Goal: Task Accomplishment & Management: Complete application form

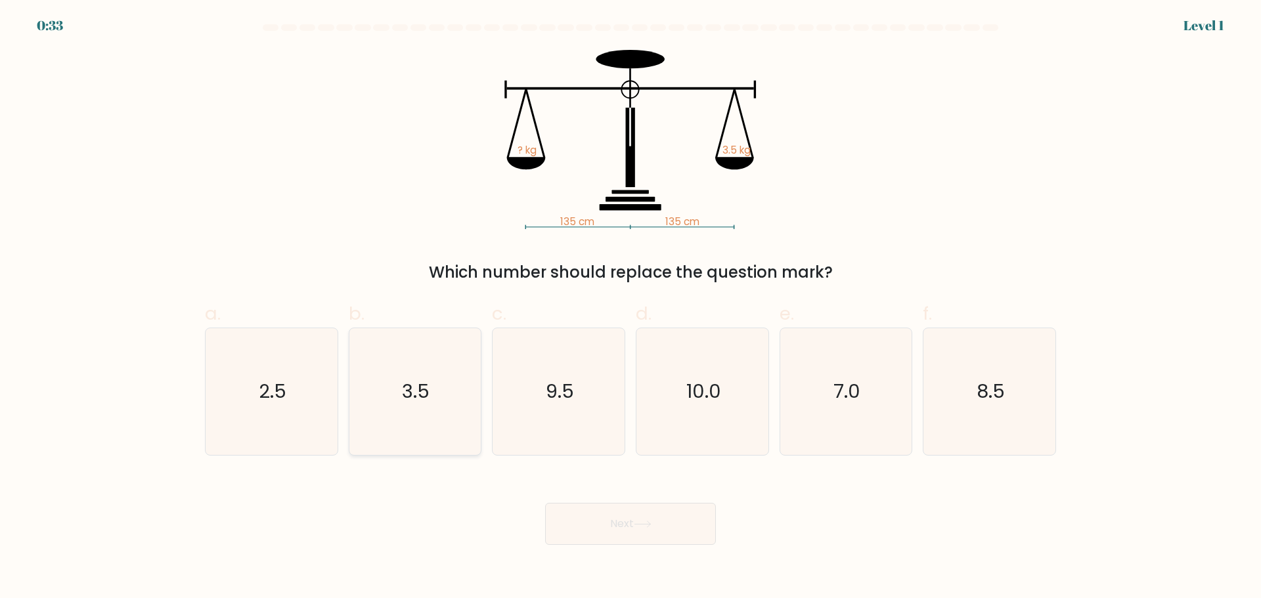
click at [413, 386] on text "3.5" at bounding box center [417, 391] width 28 height 26
click at [631, 308] on input "b. 3.5" at bounding box center [631, 304] width 1 height 9
radio input "true"
click at [614, 518] on button "Next" at bounding box center [630, 524] width 171 height 42
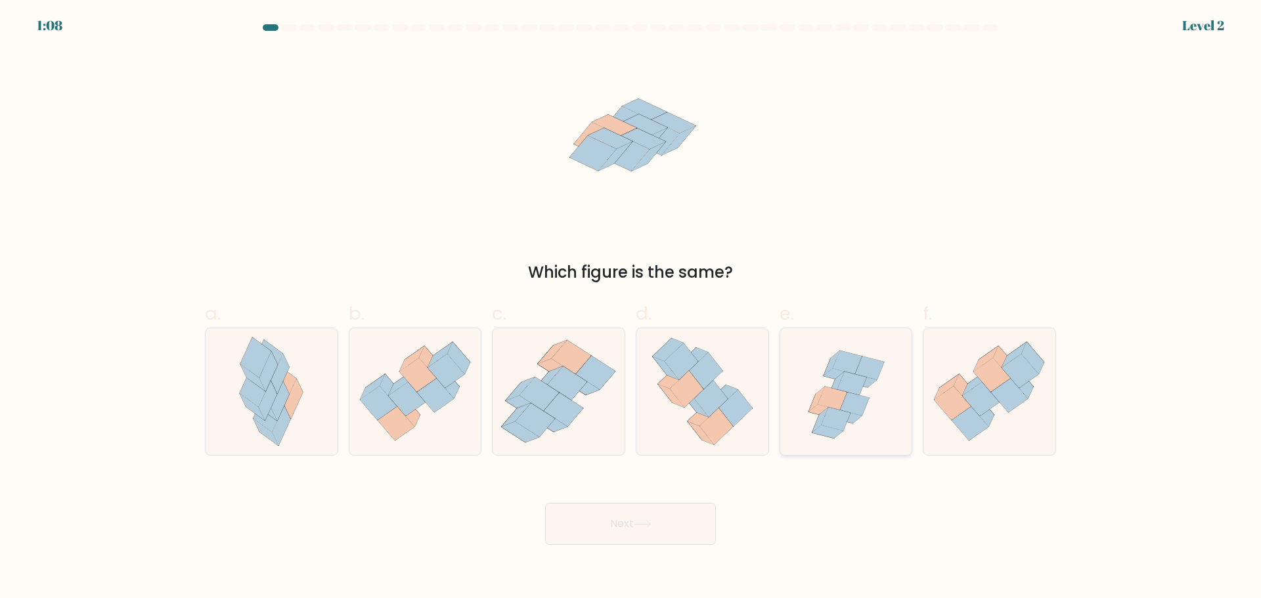
click at [847, 409] on icon at bounding box center [854, 405] width 29 height 24
click at [631, 308] on input "e." at bounding box center [631, 304] width 1 height 9
radio input "true"
click at [660, 512] on button "Next" at bounding box center [630, 524] width 171 height 42
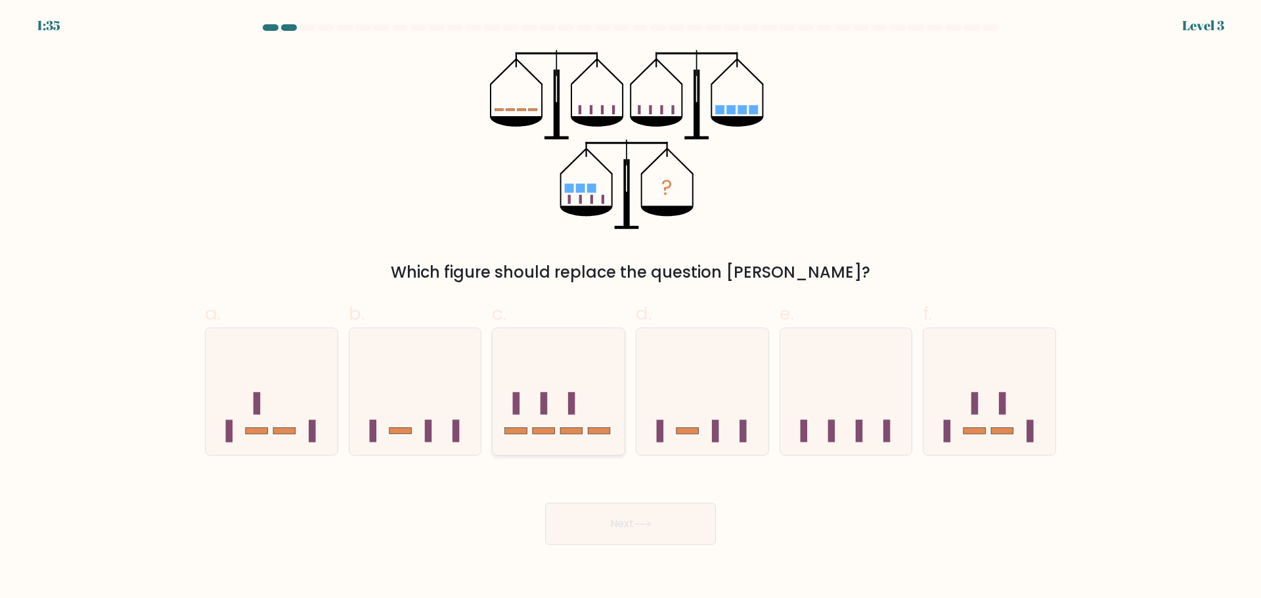
click at [571, 409] on rect at bounding box center [571, 403] width 7 height 22
click at [631, 308] on input "c." at bounding box center [631, 304] width 1 height 9
radio input "true"
click at [650, 522] on icon at bounding box center [643, 524] width 18 height 7
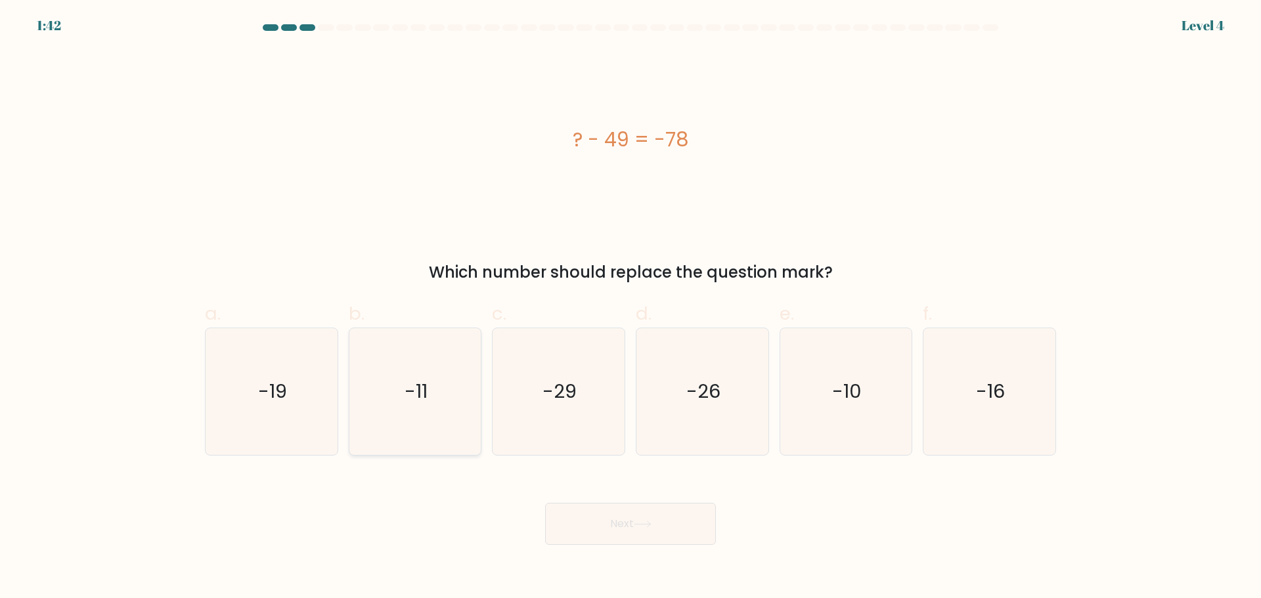
click at [414, 389] on text "-11" at bounding box center [416, 391] width 23 height 26
click at [631, 308] on input "b. -11" at bounding box center [631, 304] width 1 height 9
radio input "true"
click at [659, 531] on button "Next" at bounding box center [630, 524] width 171 height 42
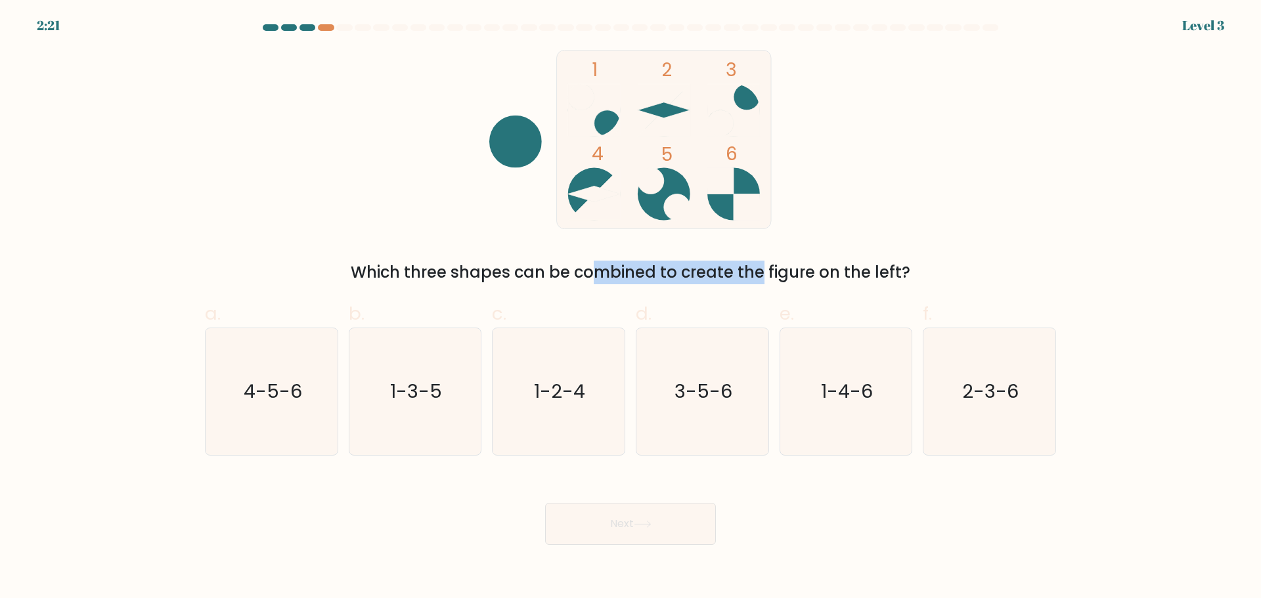
drag, startPoint x: 481, startPoint y: 274, endPoint x: 671, endPoint y: 286, distance: 190.2
click at [669, 286] on form at bounding box center [630, 284] width 1261 height 521
click at [671, 286] on form at bounding box center [630, 284] width 1261 height 521
click at [438, 388] on text "1-3-5" at bounding box center [416, 391] width 52 height 26
click at [631, 308] on input "b. 1-3-5" at bounding box center [631, 304] width 1 height 9
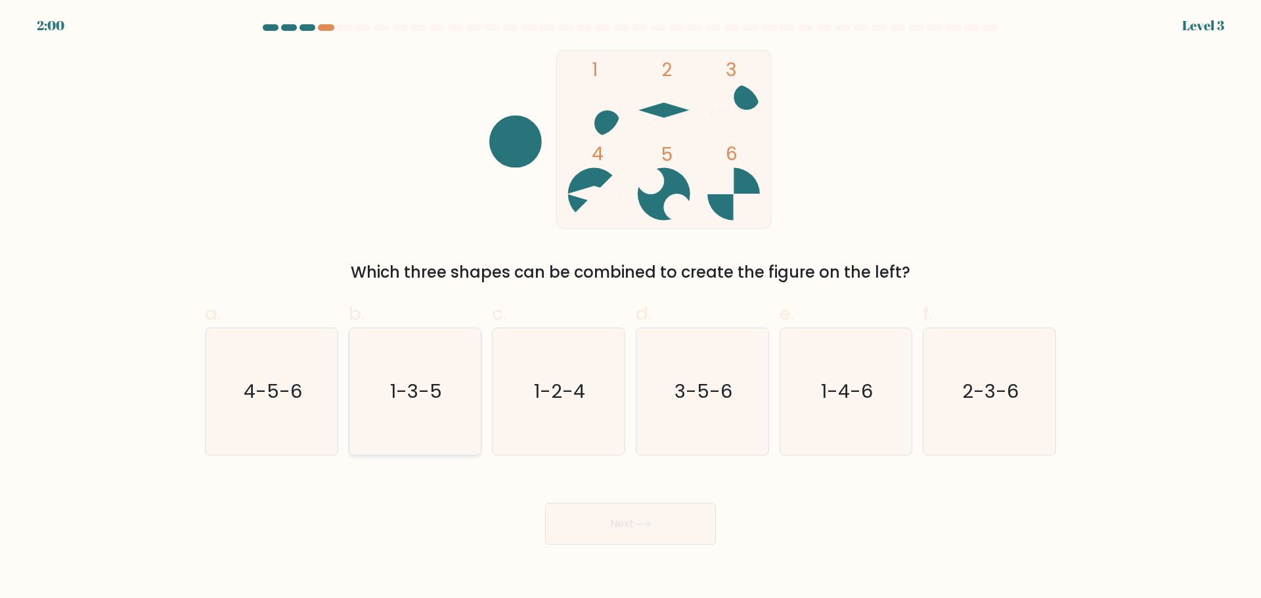
radio input "true"
click at [617, 535] on button "Next" at bounding box center [630, 524] width 171 height 42
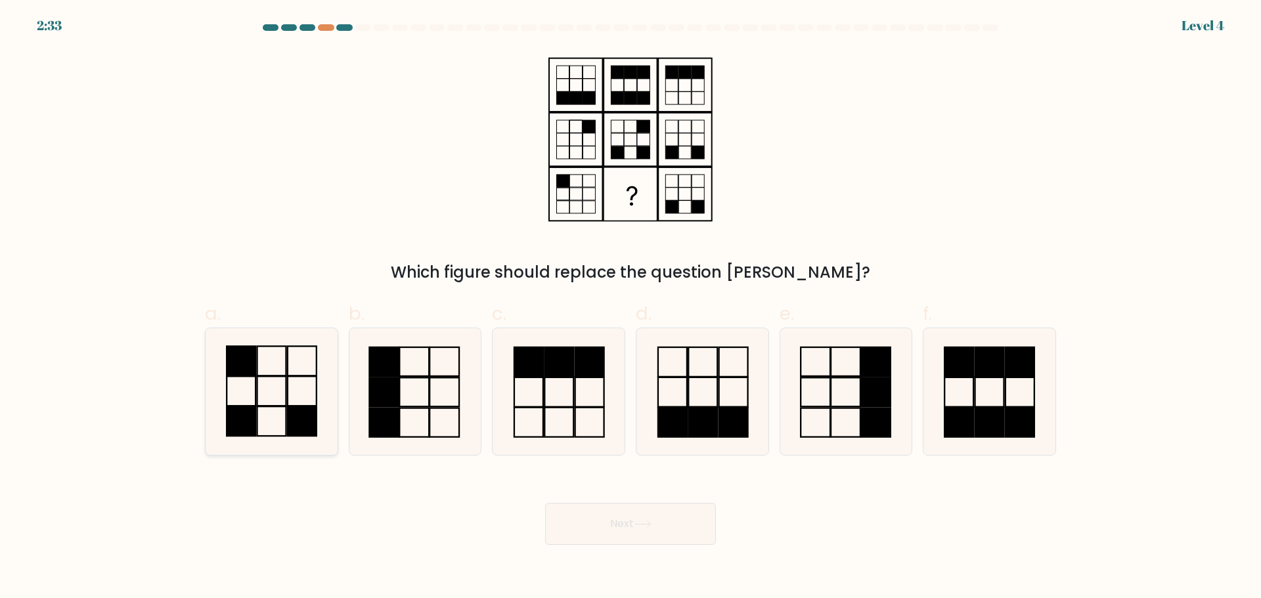
click at [293, 390] on icon at bounding box center [271, 391] width 127 height 127
click at [631, 308] on input "a." at bounding box center [631, 304] width 1 height 9
radio input "true"
click at [269, 395] on icon at bounding box center [271, 391] width 125 height 125
click at [631, 308] on input "a." at bounding box center [631, 304] width 1 height 9
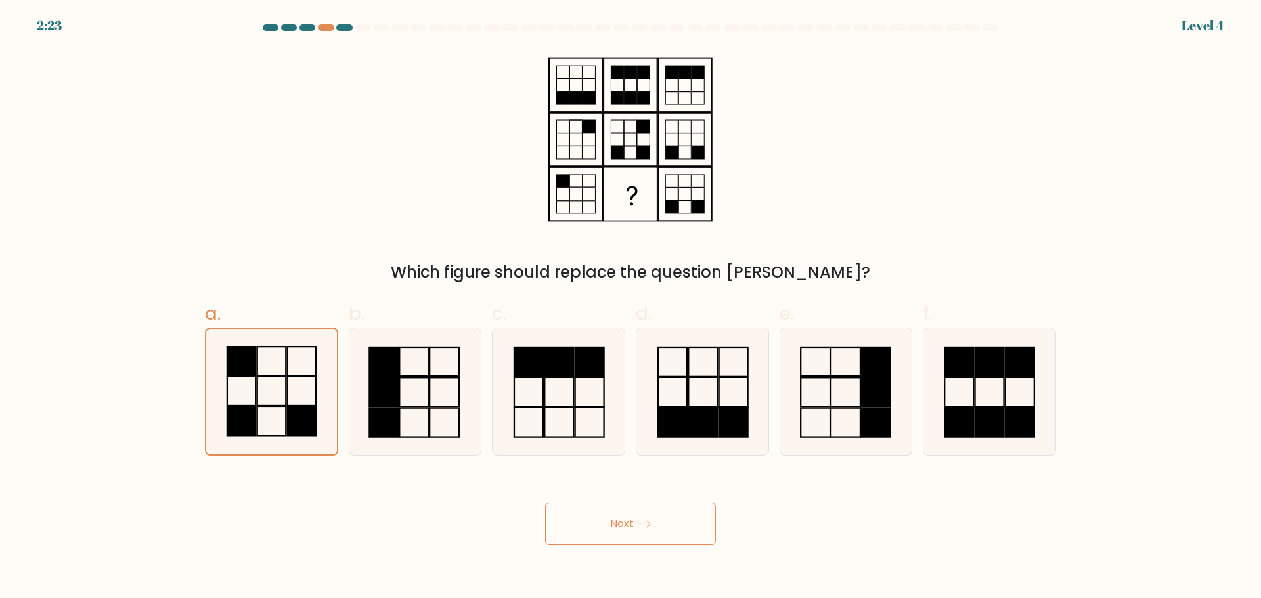
click at [633, 527] on button "Next" at bounding box center [630, 524] width 171 height 42
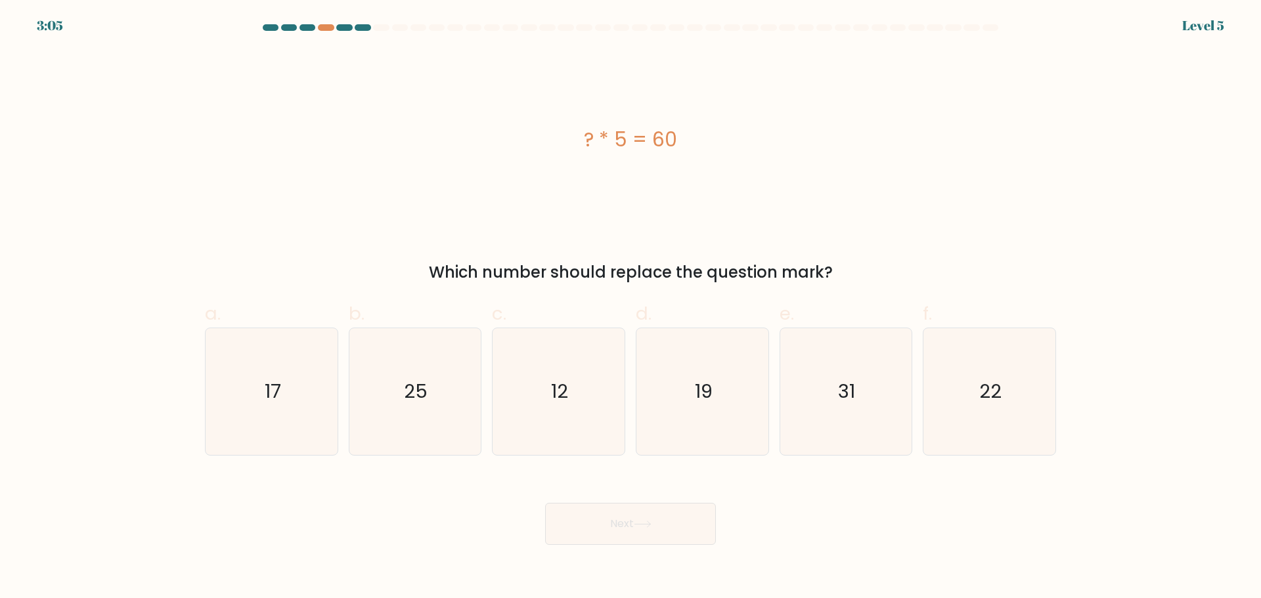
drag, startPoint x: 533, startPoint y: 278, endPoint x: 728, endPoint y: 275, distance: 195.1
click at [728, 275] on div "Which number should replace the question mark?" at bounding box center [631, 273] width 836 height 24
click at [533, 399] on icon "12" at bounding box center [558, 391] width 127 height 127
click at [631, 308] on input "c. 12" at bounding box center [631, 304] width 1 height 9
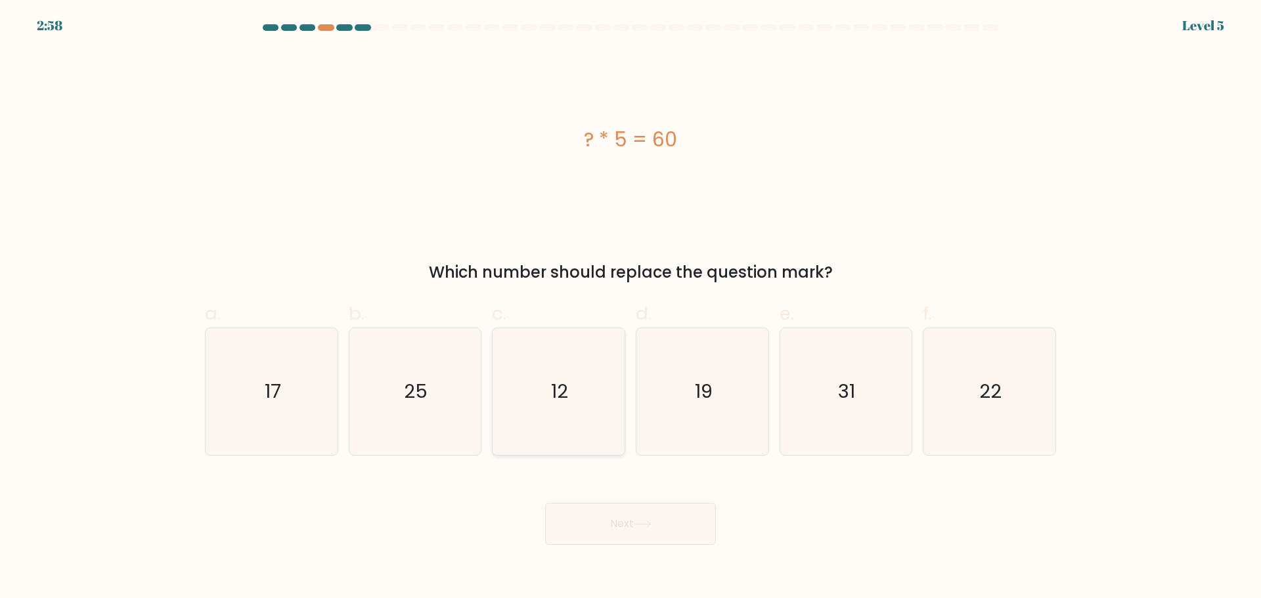
radio input "true"
click at [608, 526] on button "Next" at bounding box center [630, 524] width 171 height 42
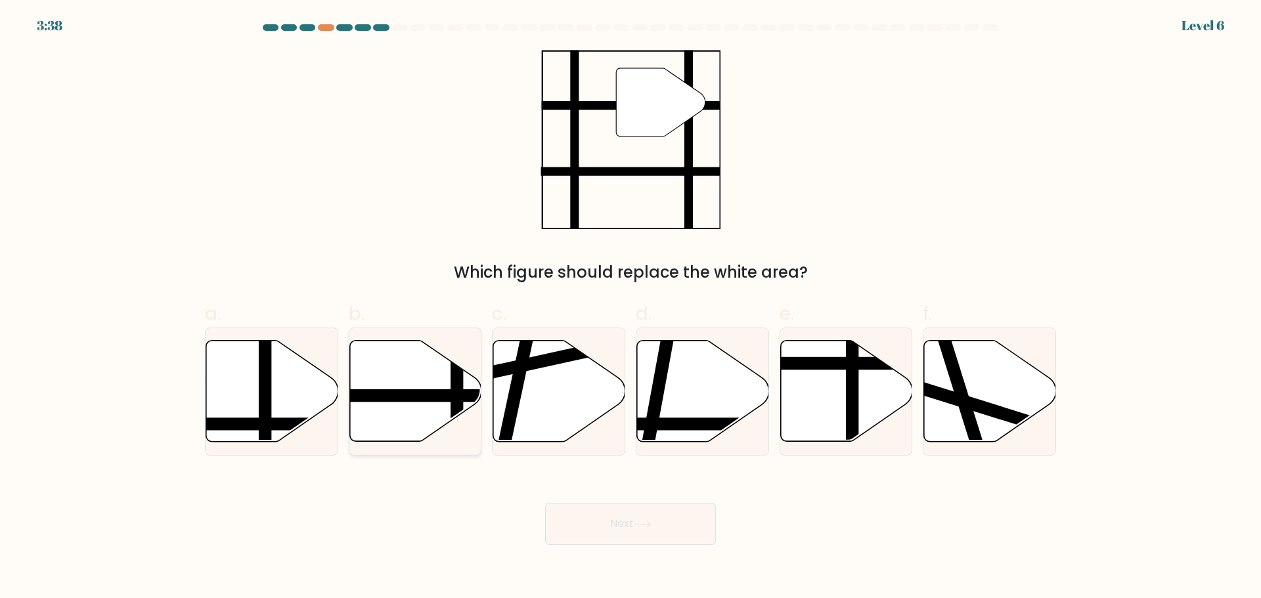
click at [413, 396] on line at bounding box center [372, 396] width 266 height 0
click at [631, 308] on input "b." at bounding box center [631, 304] width 1 height 9
radio input "true"
click at [652, 525] on icon at bounding box center [643, 524] width 18 height 7
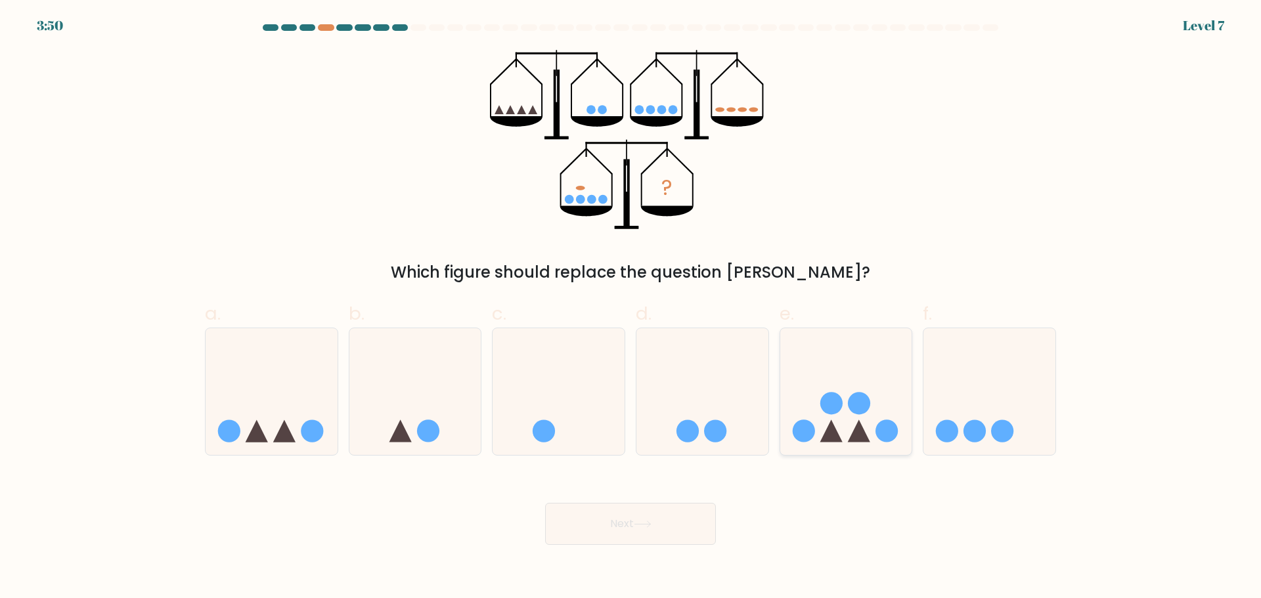
click at [847, 408] on icon at bounding box center [846, 391] width 132 height 109
click at [631, 308] on input "e." at bounding box center [631, 304] width 1 height 9
radio input "true"
click at [671, 508] on button "Next" at bounding box center [630, 524] width 171 height 42
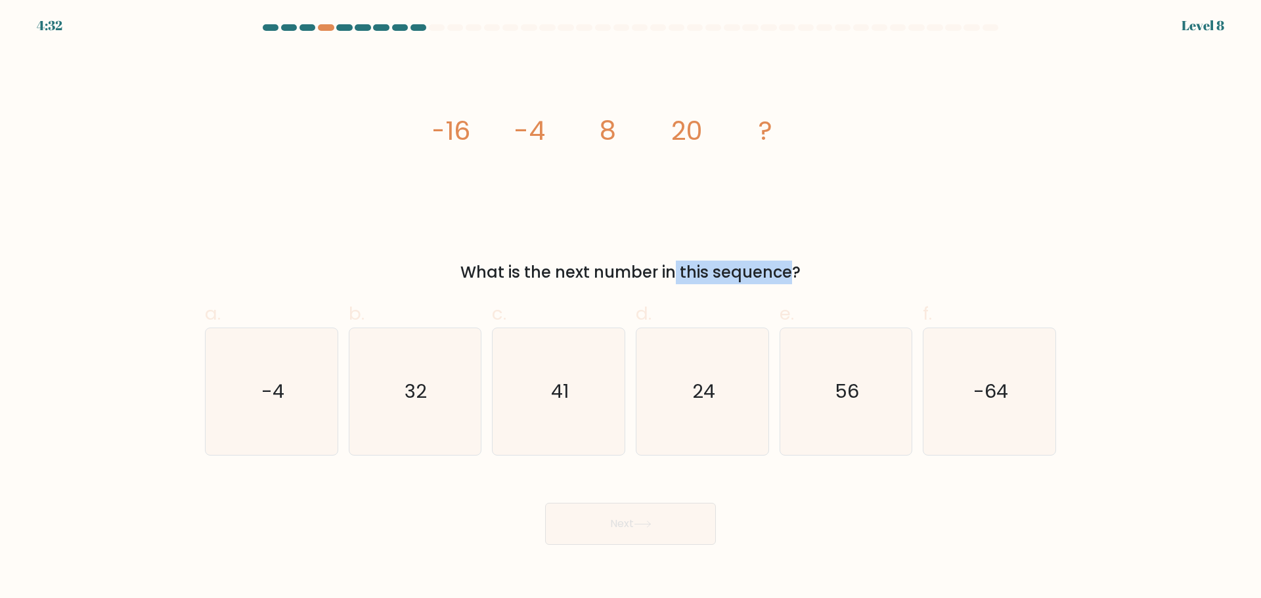
drag, startPoint x: 564, startPoint y: 269, endPoint x: 683, endPoint y: 274, distance: 118.3
click at [682, 274] on div "What is the next number in this sequence?" at bounding box center [631, 273] width 836 height 24
click at [683, 274] on div "What is the next number in this sequence?" at bounding box center [631, 273] width 836 height 24
click at [570, 413] on icon "41" at bounding box center [558, 391] width 127 height 127
click at [631, 308] on input "c. 41" at bounding box center [631, 304] width 1 height 9
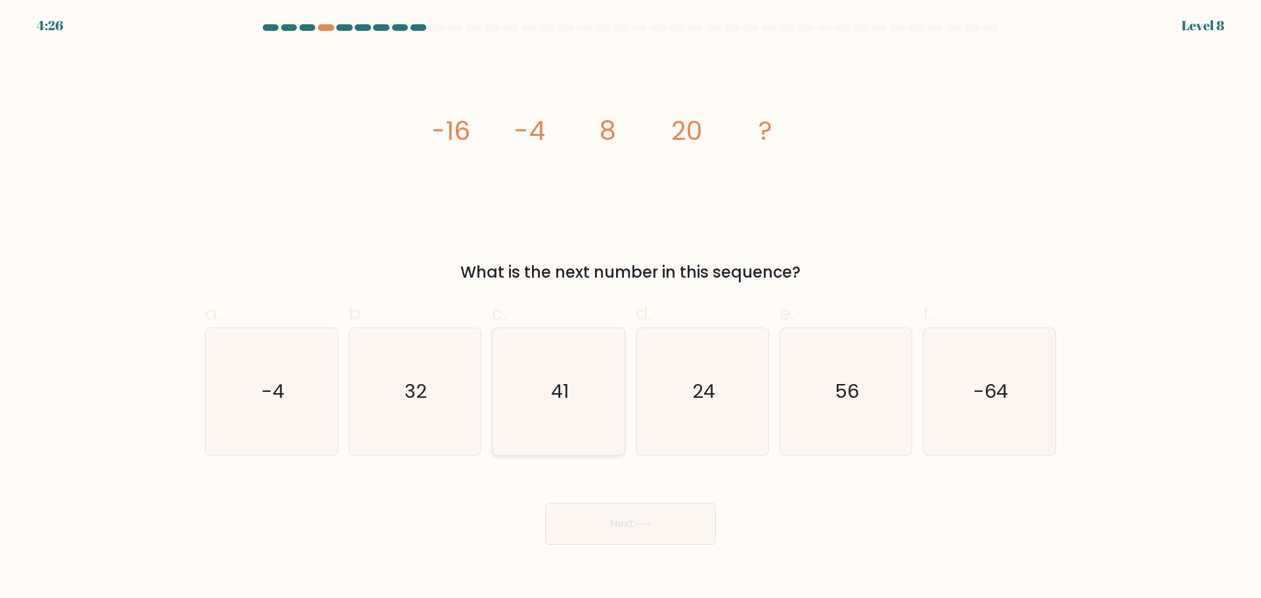
radio input "true"
click at [629, 529] on button "Next" at bounding box center [630, 524] width 171 height 42
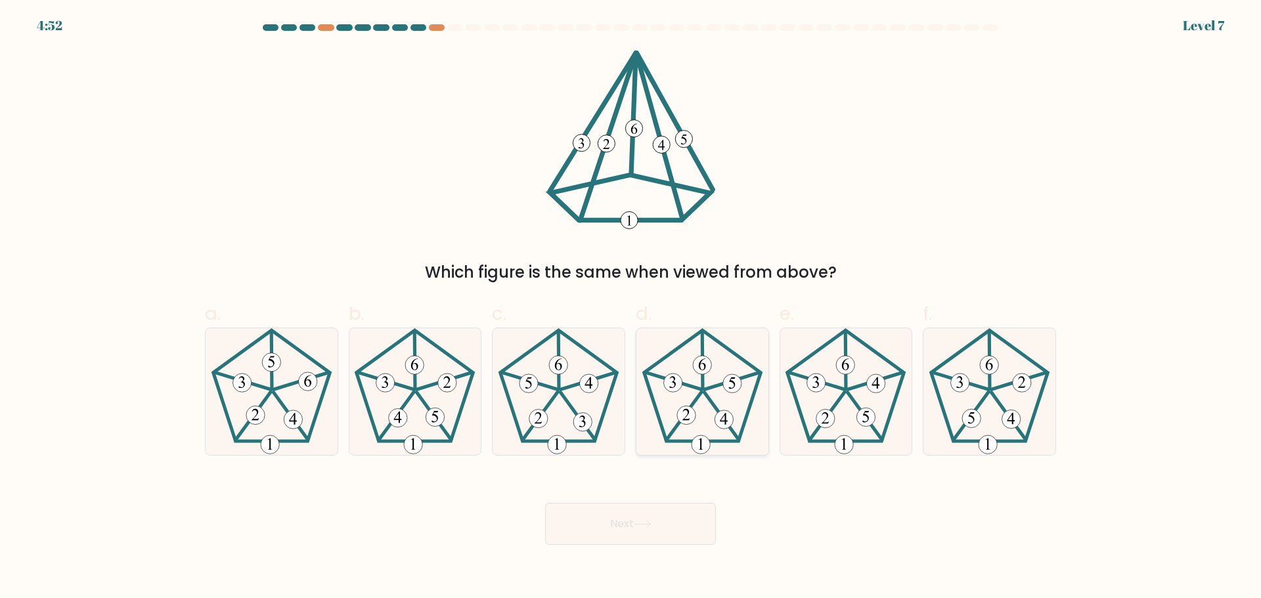
click at [714, 403] on icon at bounding box center [702, 391] width 127 height 127
click at [631, 308] on input "d." at bounding box center [631, 304] width 1 height 9
radio input "true"
click at [677, 523] on button "Next" at bounding box center [630, 524] width 171 height 42
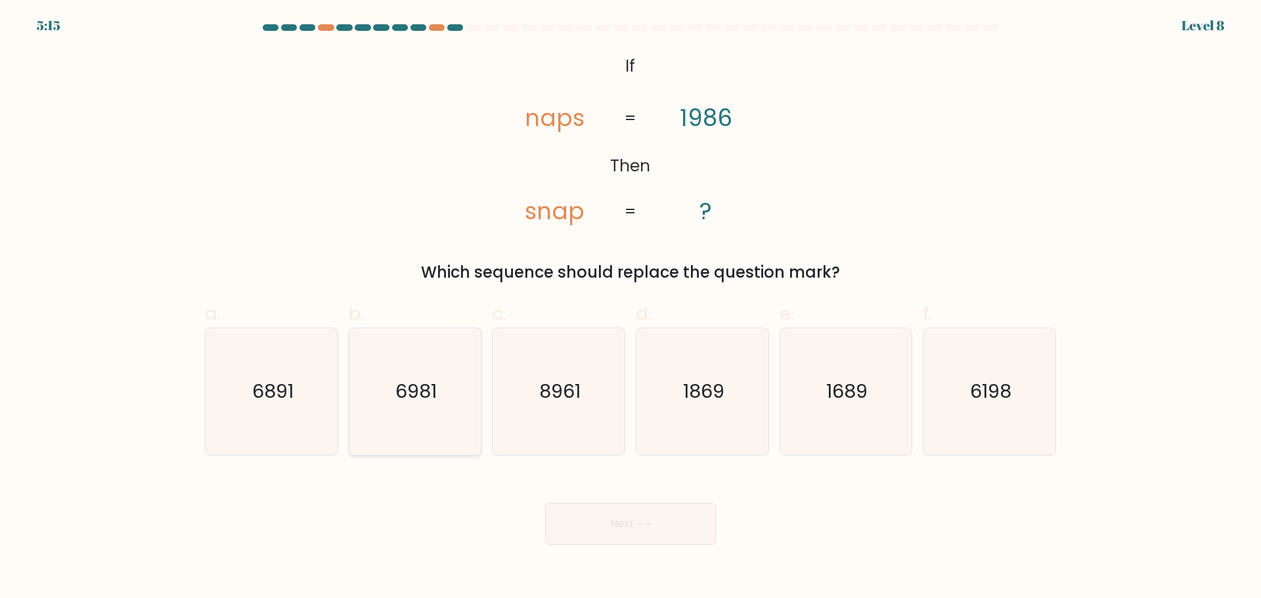
click at [415, 417] on icon "6981" at bounding box center [414, 391] width 127 height 127
click at [631, 308] on input "b. 6981" at bounding box center [631, 304] width 1 height 9
radio input "true"
click at [617, 522] on button "Next" at bounding box center [630, 524] width 171 height 42
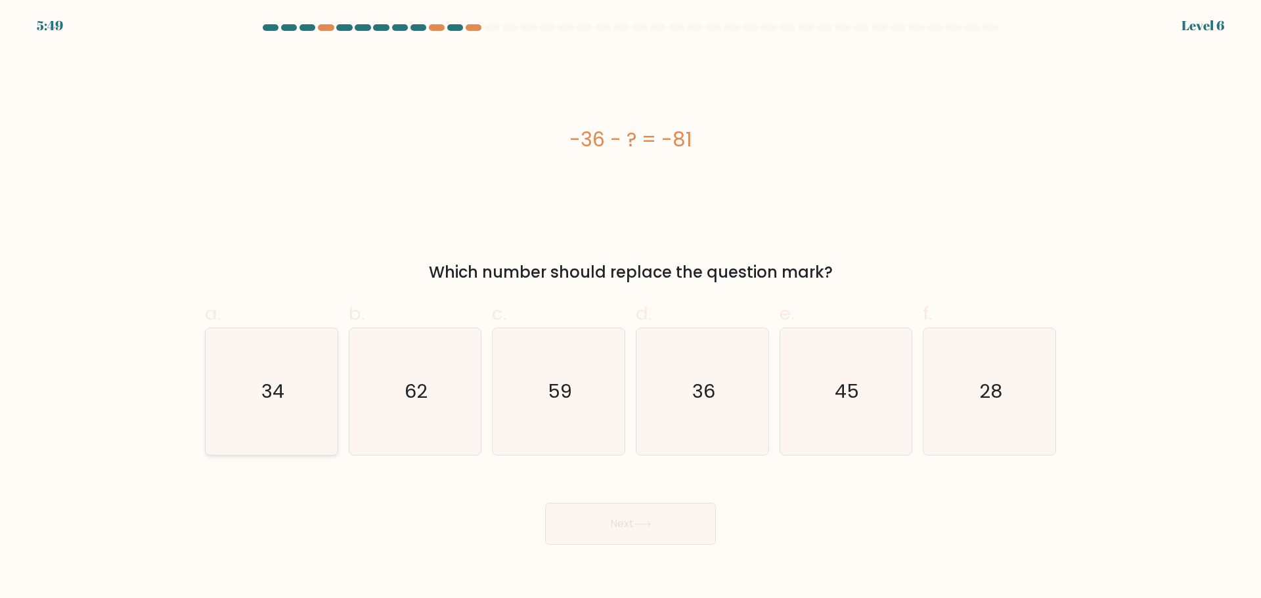
click at [259, 390] on icon "34" at bounding box center [271, 391] width 127 height 127
click at [631, 308] on input "a. 34" at bounding box center [631, 304] width 1 height 9
radio input "true"
click at [843, 399] on text "45" at bounding box center [847, 391] width 24 height 26
click at [631, 308] on input "e. 45" at bounding box center [631, 304] width 1 height 9
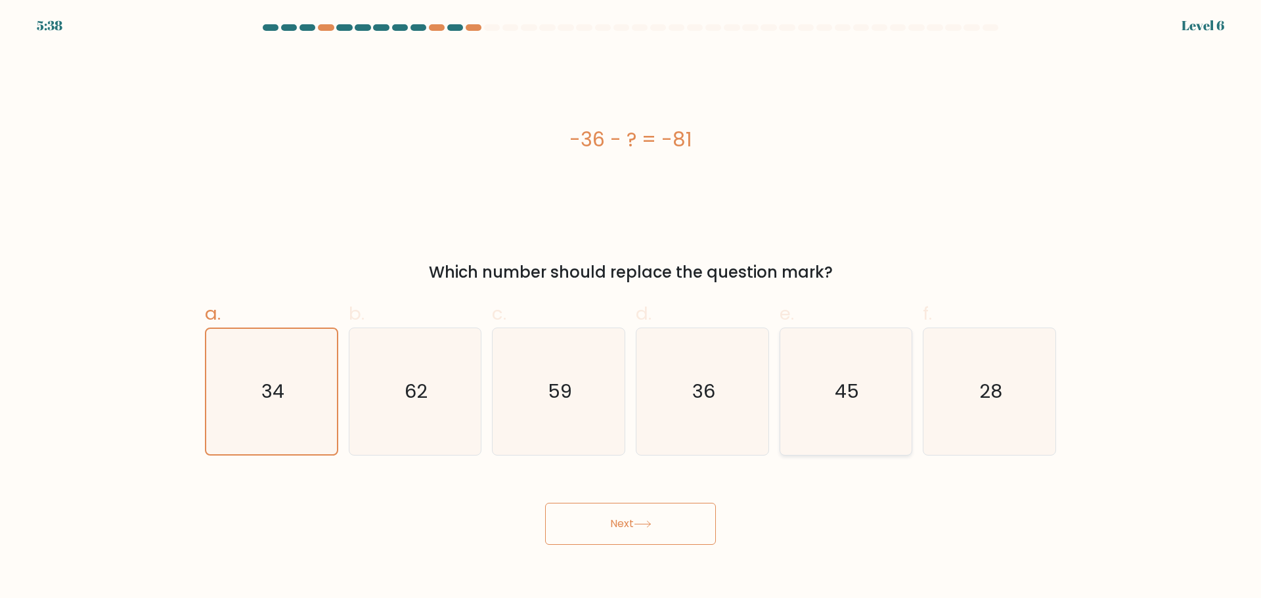
radio input "true"
click at [685, 528] on button "Next" at bounding box center [630, 524] width 171 height 42
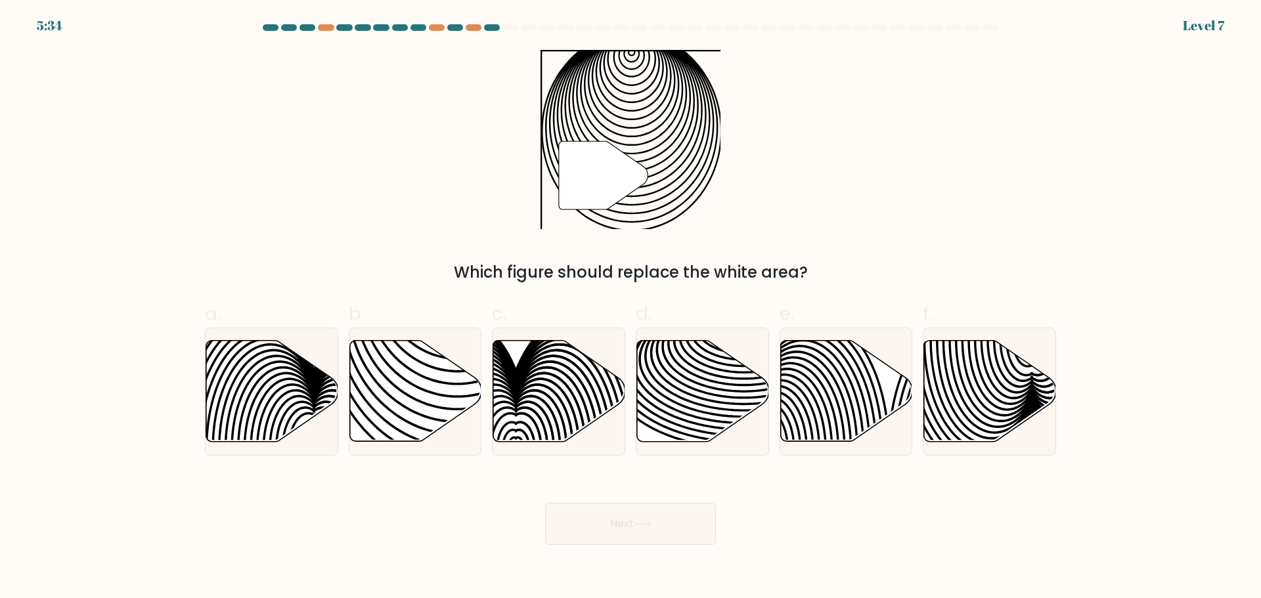
click at [631, 527] on button "Next" at bounding box center [630, 524] width 171 height 42
click at [413, 409] on icon at bounding box center [415, 390] width 132 height 101
click at [631, 308] on input "b." at bounding box center [631, 304] width 1 height 9
radio input "true"
click at [593, 526] on button "Next" at bounding box center [630, 524] width 171 height 42
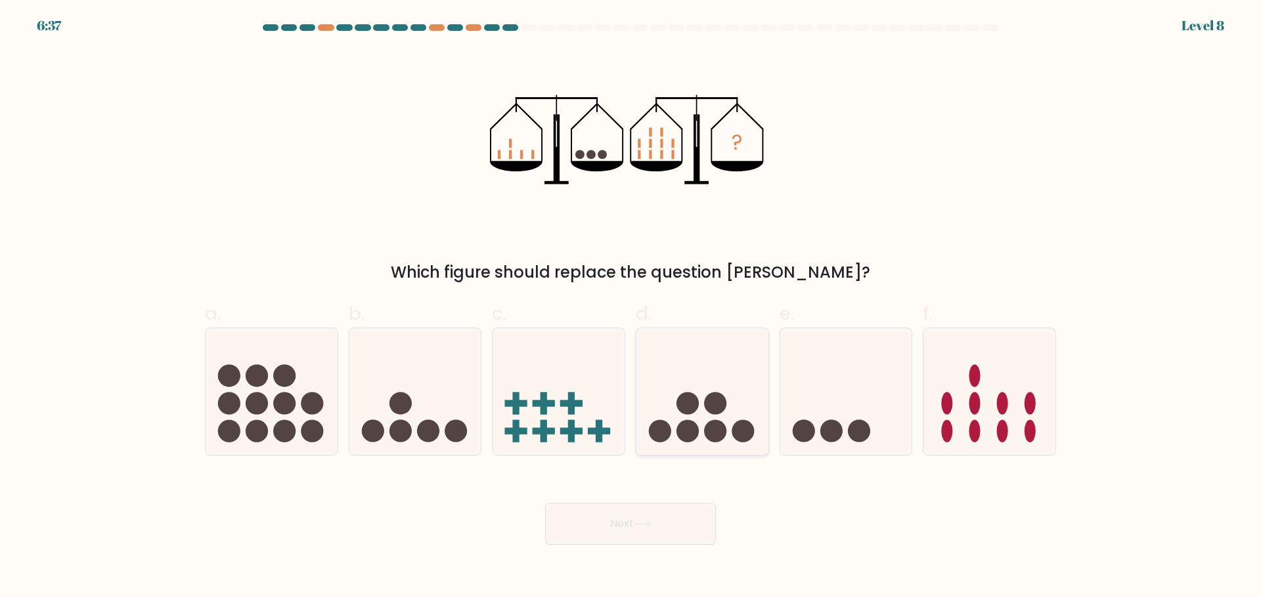
click at [703, 364] on icon at bounding box center [703, 391] width 132 height 109
click at [631, 308] on input "d." at bounding box center [631, 304] width 1 height 9
radio input "true"
click at [679, 533] on button "Next" at bounding box center [630, 524] width 171 height 42
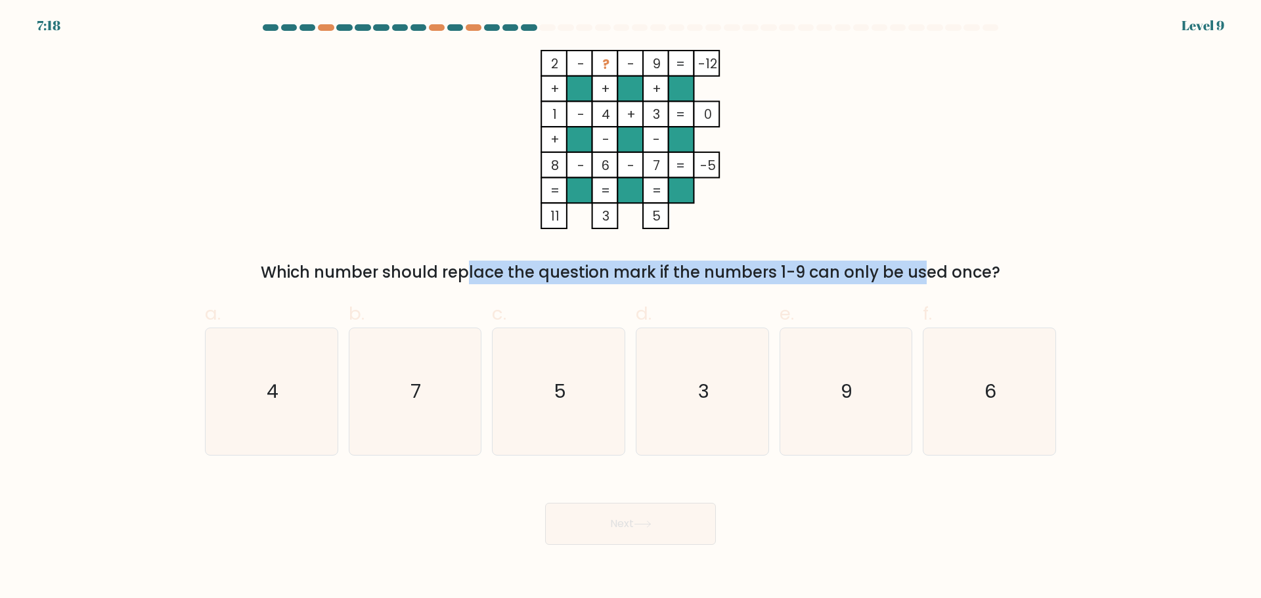
drag, startPoint x: 382, startPoint y: 273, endPoint x: 811, endPoint y: 272, distance: 428.9
click at [811, 272] on div "Which number should replace the question mark if the numbers 1-9 can only be us…" at bounding box center [631, 273] width 836 height 24
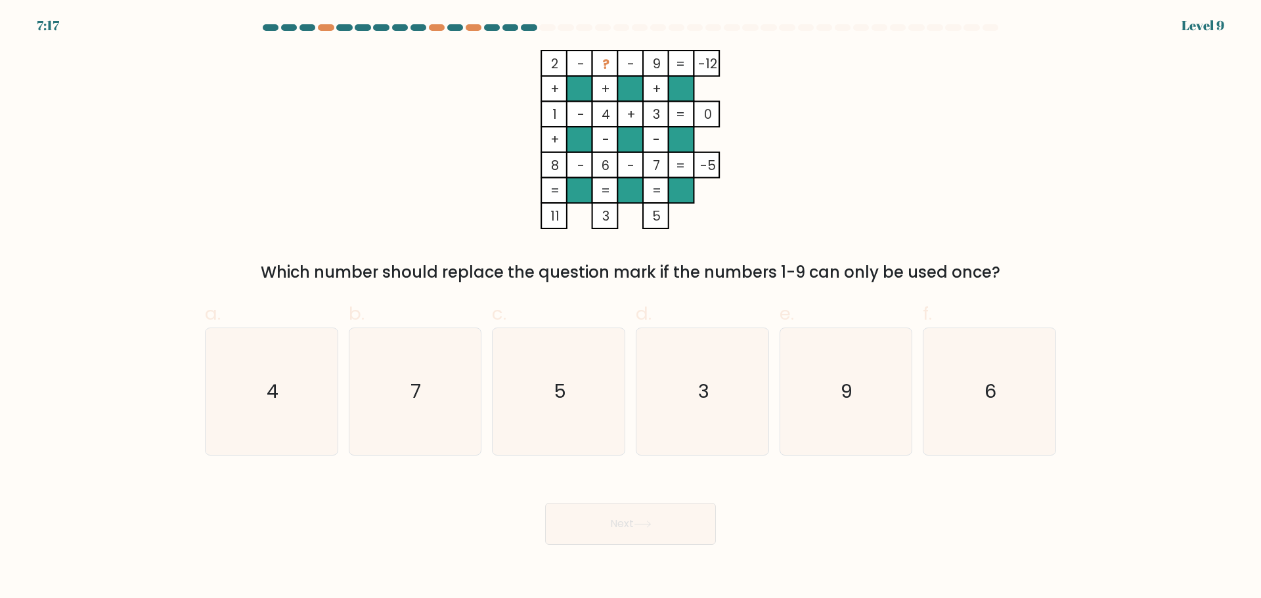
drag, startPoint x: 672, startPoint y: 278, endPoint x: 899, endPoint y: 264, distance: 227.7
click at [896, 264] on div "Which number should replace the question mark if the numbers 1-9 can only be us…" at bounding box center [631, 273] width 836 height 24
click at [899, 264] on div "Which number should replace the question mark if the numbers 1-9 can only be us…" at bounding box center [631, 273] width 836 height 24
click at [595, 412] on icon "5" at bounding box center [558, 391] width 127 height 127
click at [631, 308] on input "c. 5" at bounding box center [631, 304] width 1 height 9
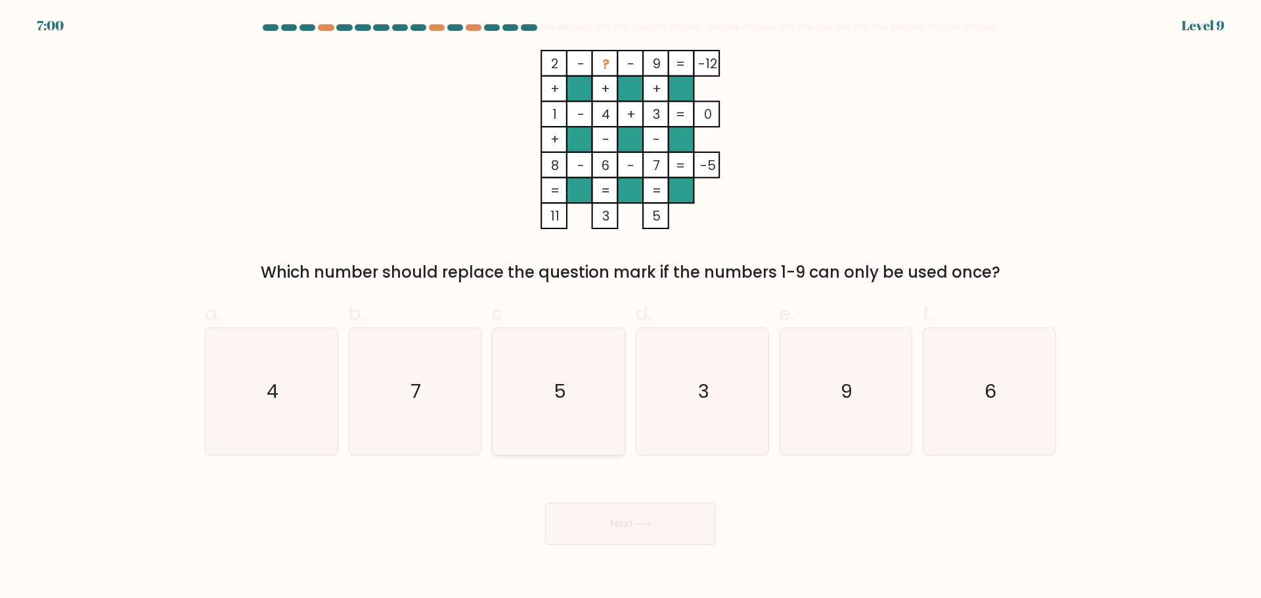
radio input "true"
click at [641, 515] on button "Next" at bounding box center [630, 524] width 171 height 42
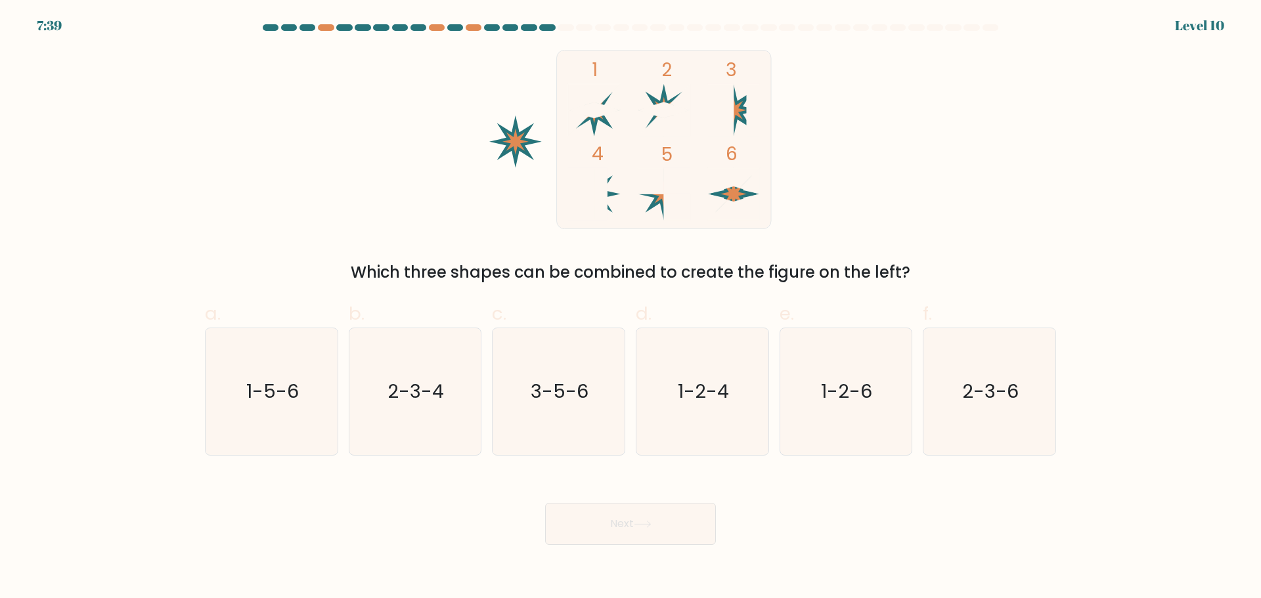
drag, startPoint x: 635, startPoint y: 62, endPoint x: 676, endPoint y: 67, distance: 41.7
click at [676, 67] on icon "1 2 3 4 5 6" at bounding box center [630, 139] width 353 height 179
drag, startPoint x: 462, startPoint y: 271, endPoint x: 807, endPoint y: 267, distance: 344.9
click at [807, 267] on div "Which three shapes can be combined to create the figure on the left?" at bounding box center [631, 273] width 836 height 24
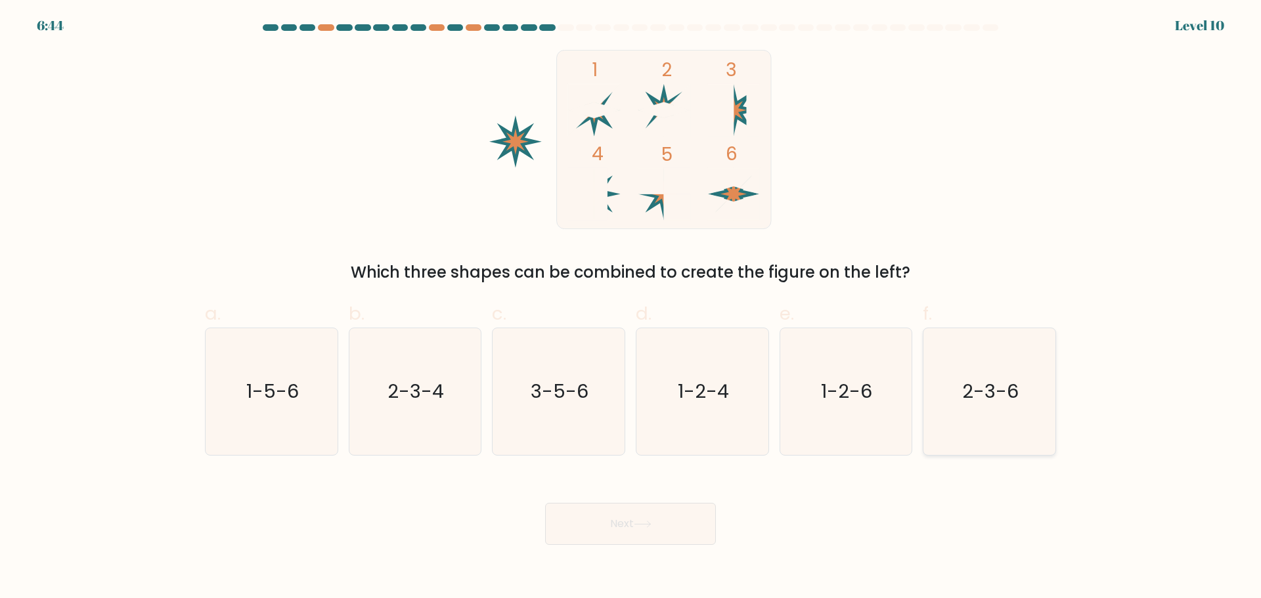
click at [988, 419] on icon "2-3-6" at bounding box center [989, 391] width 127 height 127
click at [631, 308] on input "f. 2-3-6" at bounding box center [631, 304] width 1 height 9
radio input "true"
click at [640, 522] on icon at bounding box center [643, 524] width 18 height 7
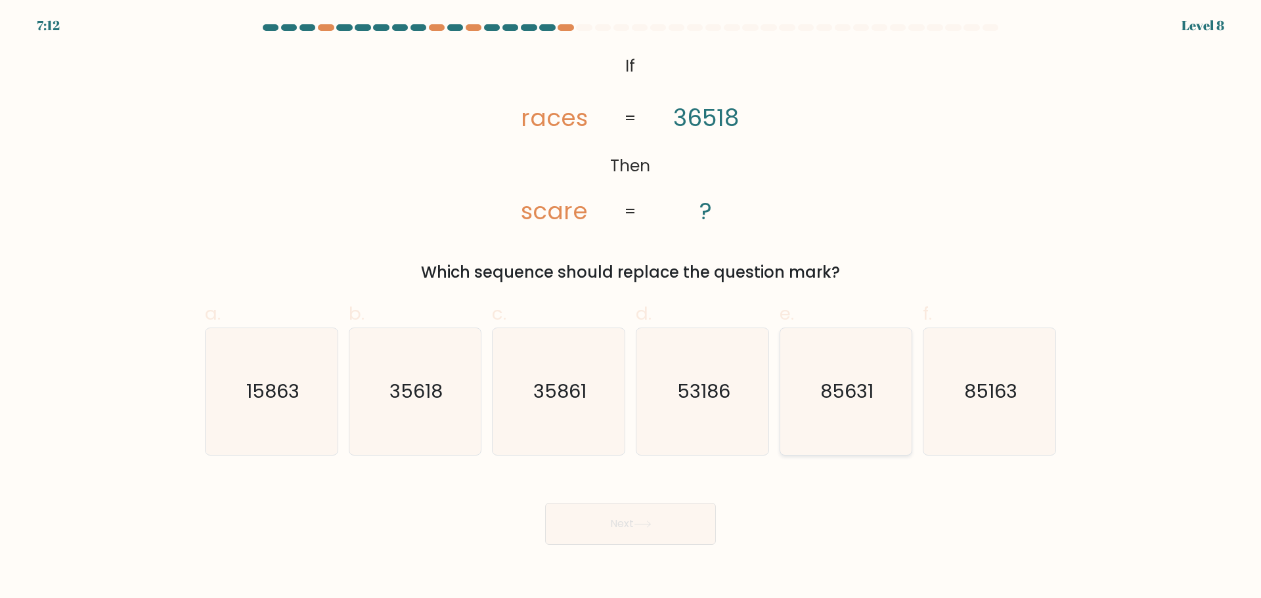
click at [850, 417] on icon "85631" at bounding box center [845, 391] width 127 height 127
click at [631, 308] on input "e. 85631" at bounding box center [631, 304] width 1 height 9
radio input "true"
click at [397, 406] on icon "35618" at bounding box center [414, 391] width 127 height 127
click at [631, 308] on input "b. 35618" at bounding box center [631, 304] width 1 height 9
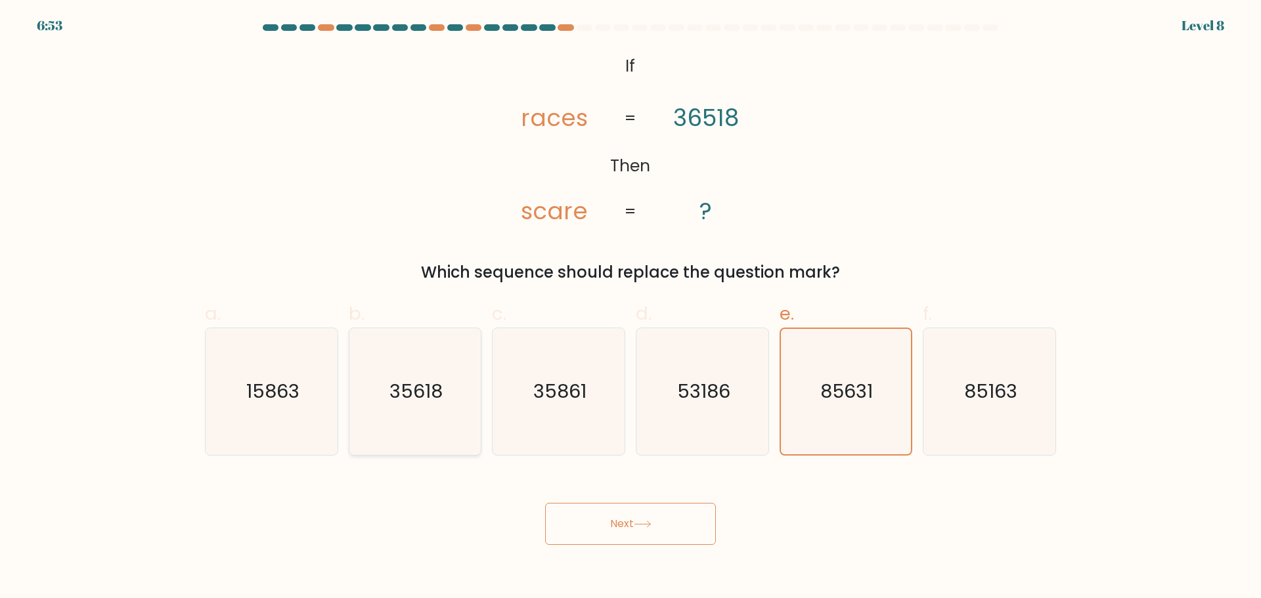
radio input "true"
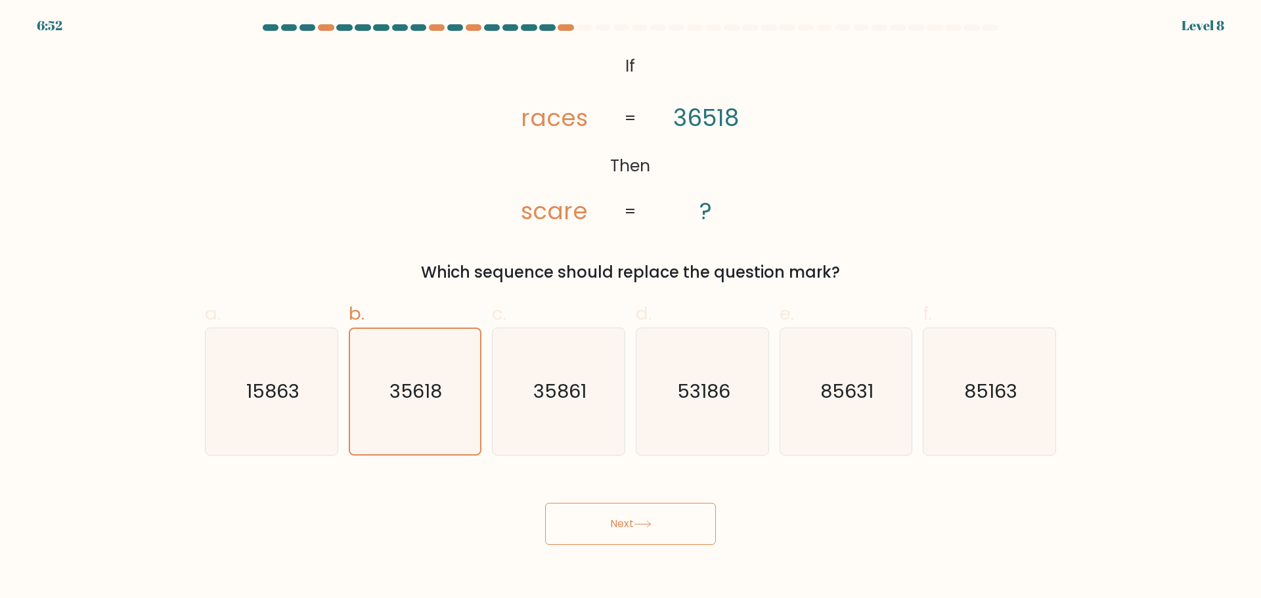
click at [605, 518] on button "Next" at bounding box center [630, 524] width 171 height 42
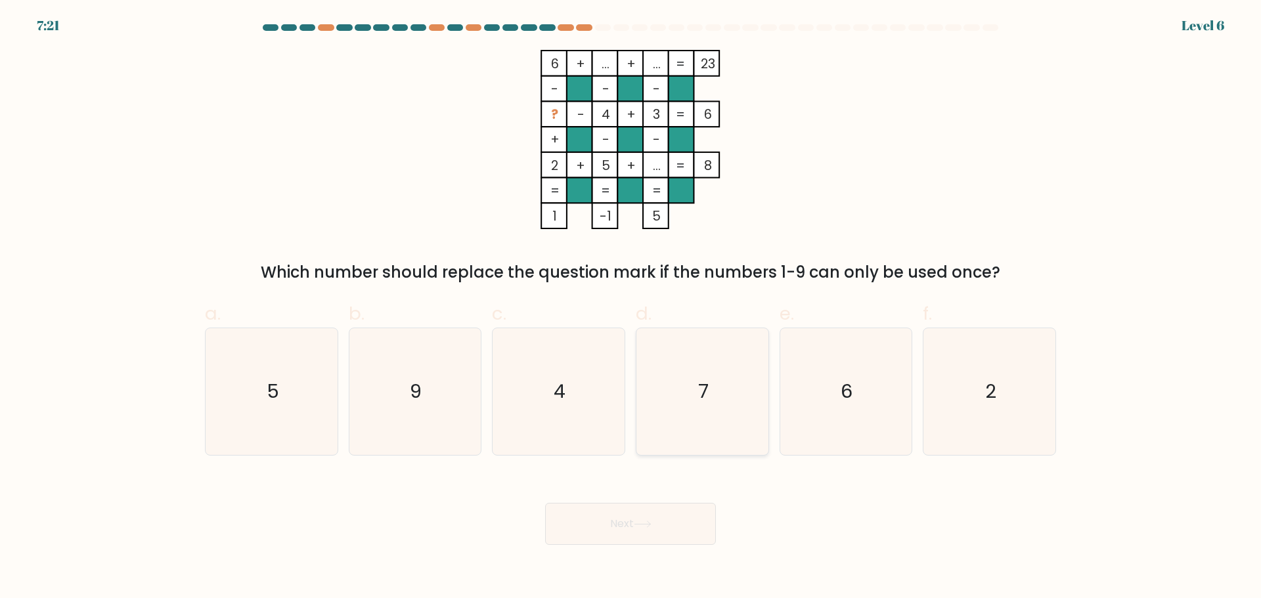
click at [689, 363] on icon "7" at bounding box center [702, 391] width 127 height 127
click at [631, 308] on input "d. 7" at bounding box center [631, 304] width 1 height 9
radio input "true"
click at [663, 535] on button "Next" at bounding box center [630, 524] width 171 height 42
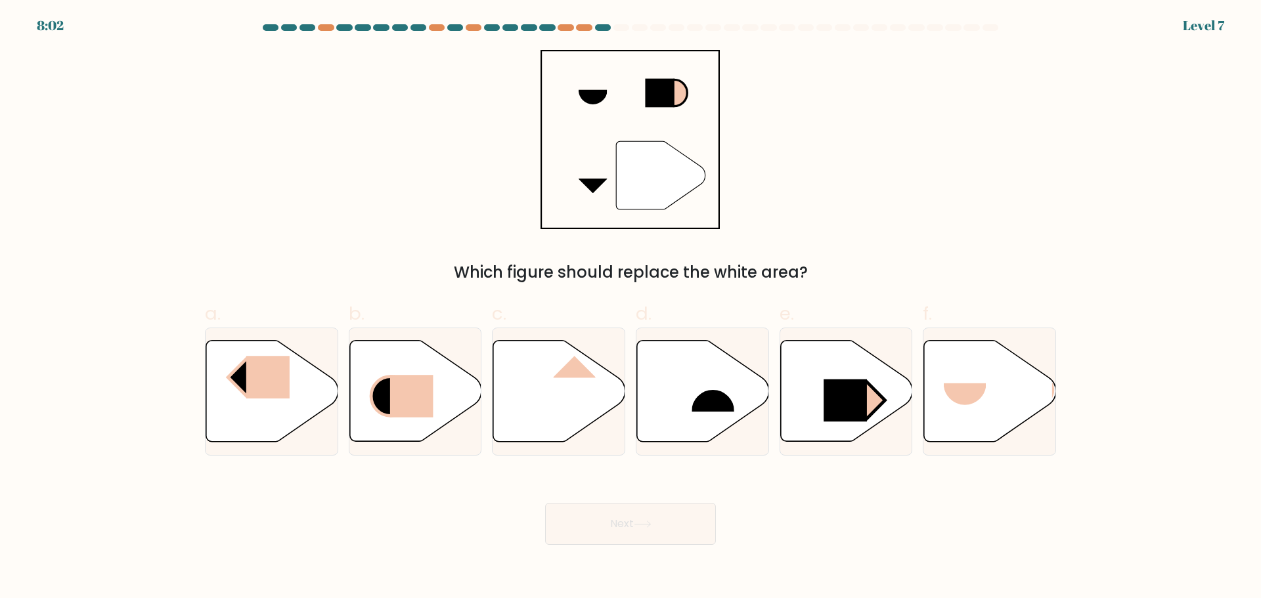
drag, startPoint x: 529, startPoint y: 272, endPoint x: 719, endPoint y: 269, distance: 190.5
click at [717, 269] on div "Which figure should replace the white area?" at bounding box center [631, 273] width 836 height 24
click at [719, 269] on div "Which figure should replace the white area?" at bounding box center [631, 273] width 836 height 24
click at [889, 426] on icon at bounding box center [846, 391] width 132 height 103
click at [631, 308] on input "e." at bounding box center [631, 304] width 1 height 9
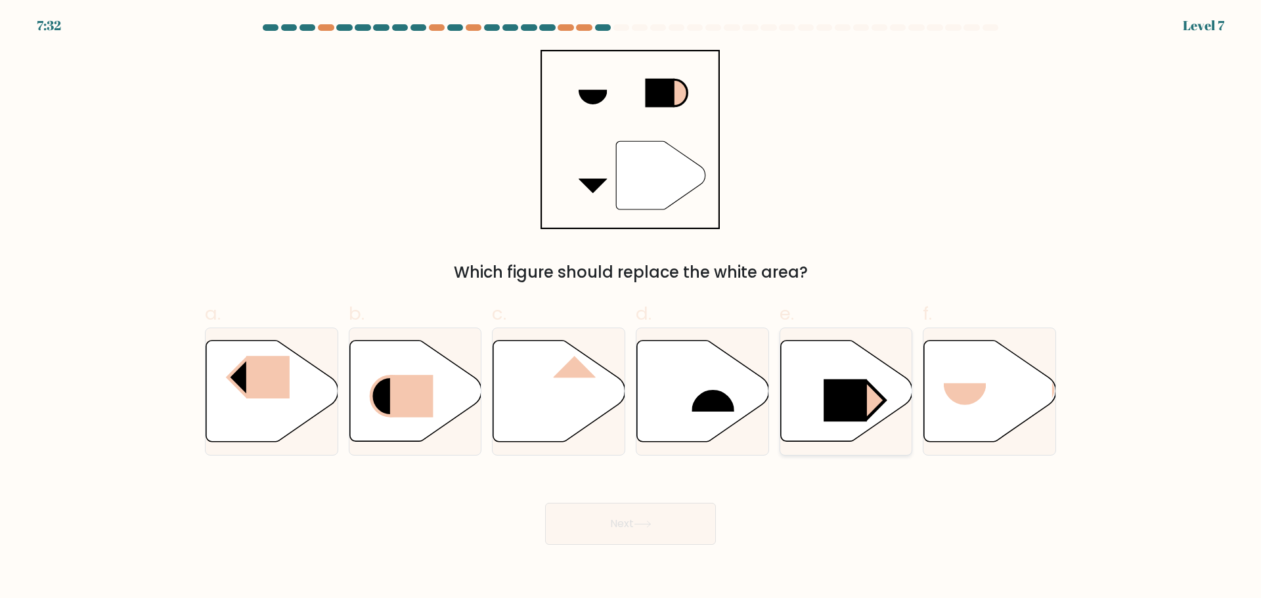
radio input "true"
click at [644, 535] on button "Next" at bounding box center [630, 524] width 171 height 42
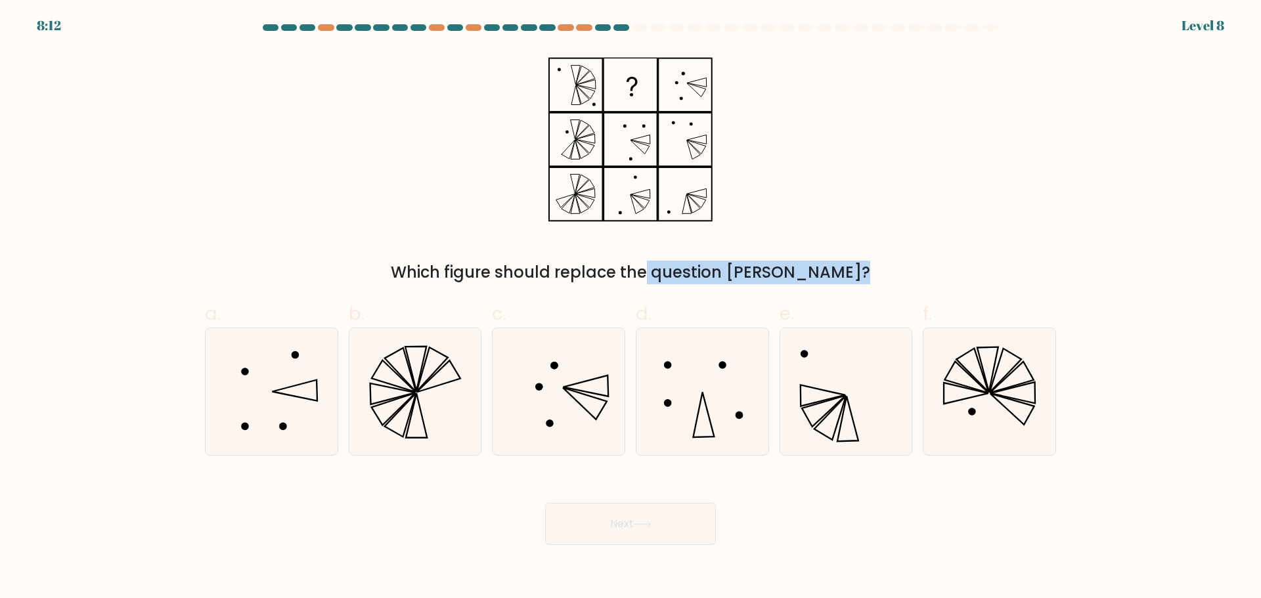
drag, startPoint x: 595, startPoint y: 267, endPoint x: 770, endPoint y: 262, distance: 174.8
click at [770, 262] on div "Which figure should replace the question [PERSON_NAME]?" at bounding box center [631, 273] width 836 height 24
click at [770, 261] on div "Which figure should replace the question [PERSON_NAME]?" at bounding box center [631, 273] width 836 height 24
click at [989, 376] on icon at bounding box center [989, 391] width 127 height 127
click at [631, 308] on input "f." at bounding box center [631, 304] width 1 height 9
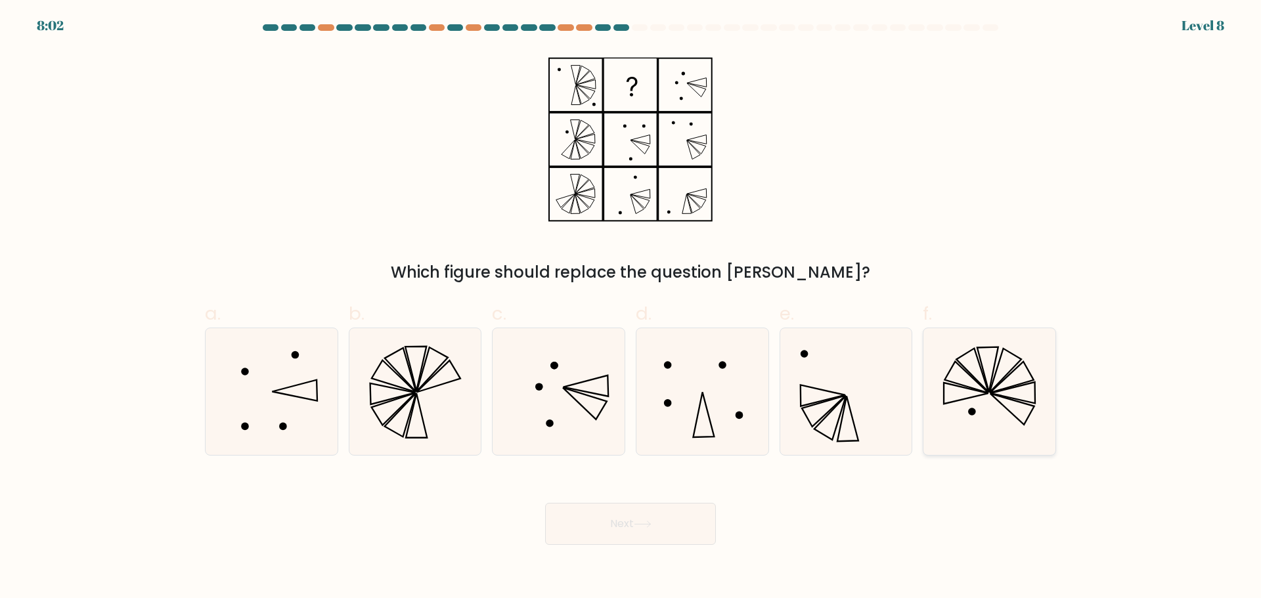
radio input "true"
click at [698, 530] on button "Next" at bounding box center [630, 524] width 171 height 42
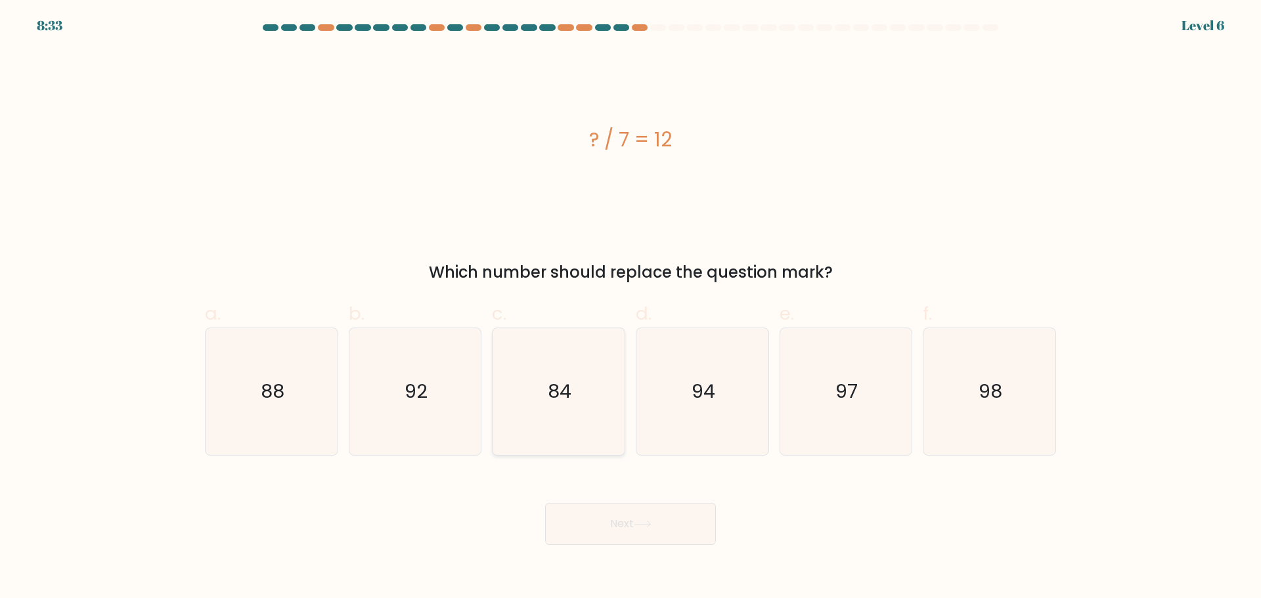
click at [560, 395] on text "84" at bounding box center [560, 391] width 24 height 26
click at [631, 308] on input "c. 84" at bounding box center [631, 304] width 1 height 9
radio input "true"
click at [661, 516] on button "Next" at bounding box center [630, 524] width 171 height 42
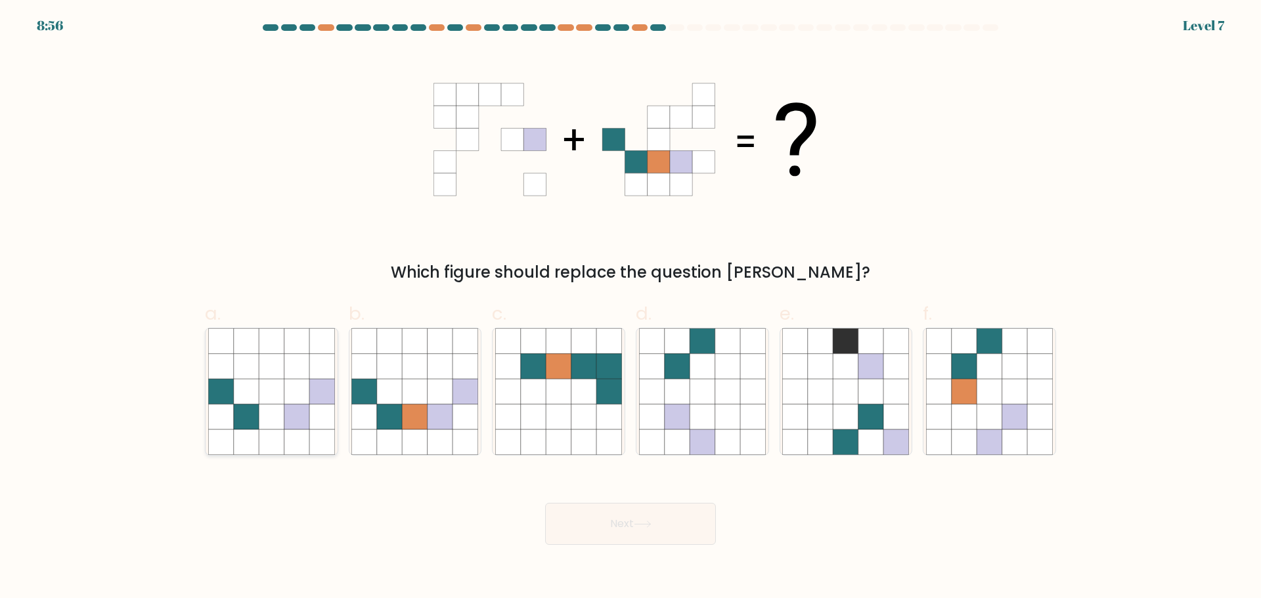
click at [277, 431] on icon at bounding box center [271, 442] width 25 height 25
click at [631, 308] on input "a." at bounding box center [631, 304] width 1 height 9
radio input "true"
click at [687, 529] on button "Next" at bounding box center [630, 524] width 171 height 42
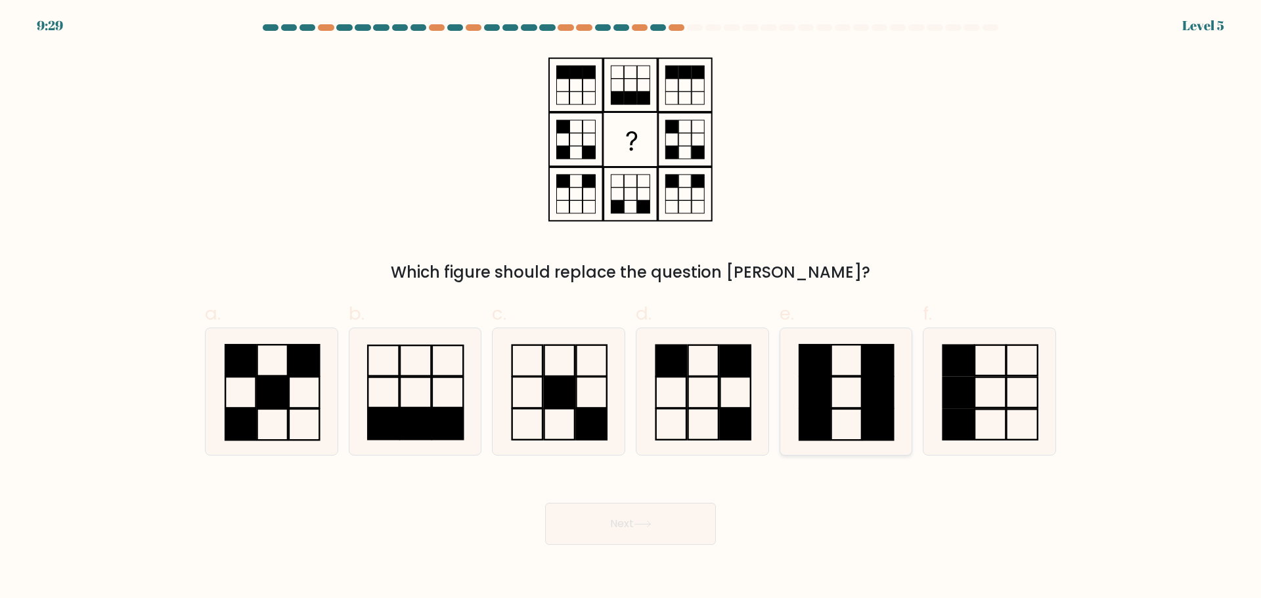
click at [847, 397] on icon at bounding box center [845, 391] width 127 height 127
click at [631, 308] on input "e." at bounding box center [631, 304] width 1 height 9
radio input "true"
click at [622, 518] on button "Next" at bounding box center [630, 524] width 171 height 42
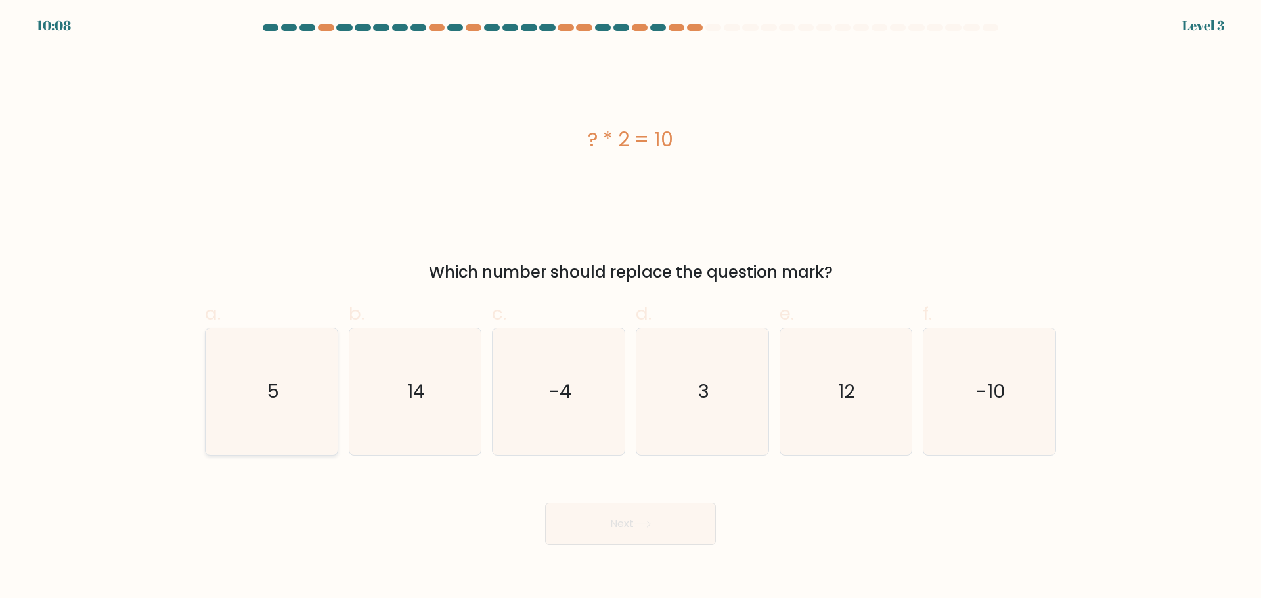
click at [241, 427] on icon "5" at bounding box center [271, 391] width 127 height 127
click at [631, 308] on input "a. 5" at bounding box center [631, 304] width 1 height 9
radio input "true"
click at [677, 520] on button "Next" at bounding box center [630, 524] width 171 height 42
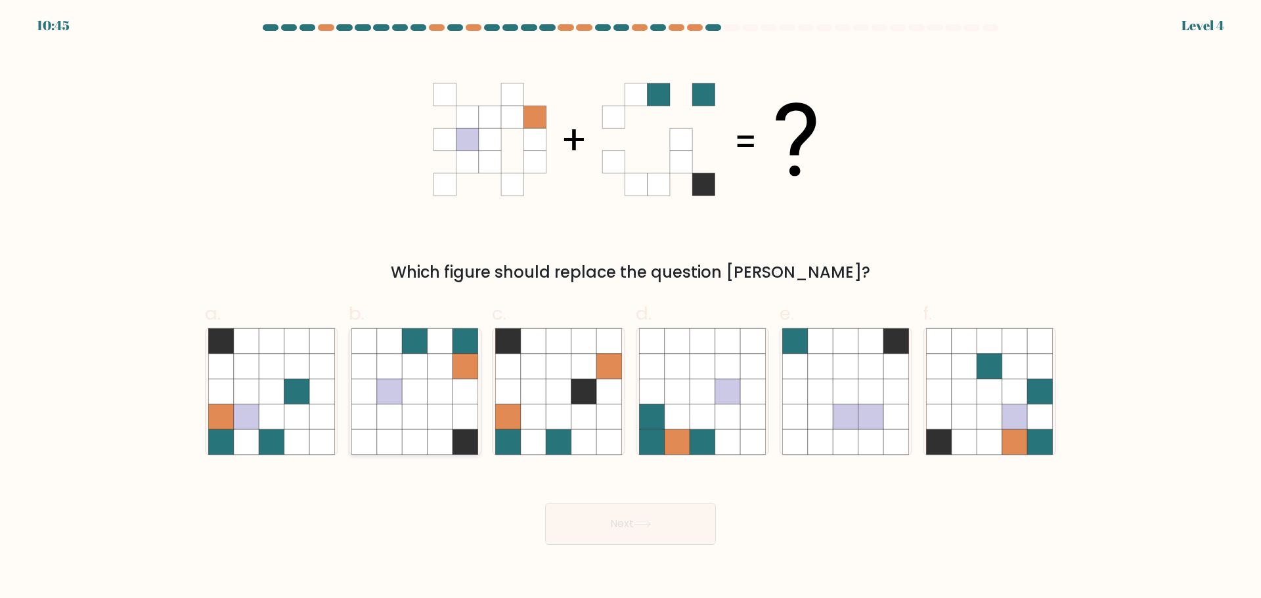
click at [430, 427] on icon at bounding box center [440, 416] width 25 height 25
click at [631, 308] on input "b." at bounding box center [631, 304] width 1 height 9
radio input "true"
click at [615, 514] on button "Next" at bounding box center [630, 524] width 171 height 42
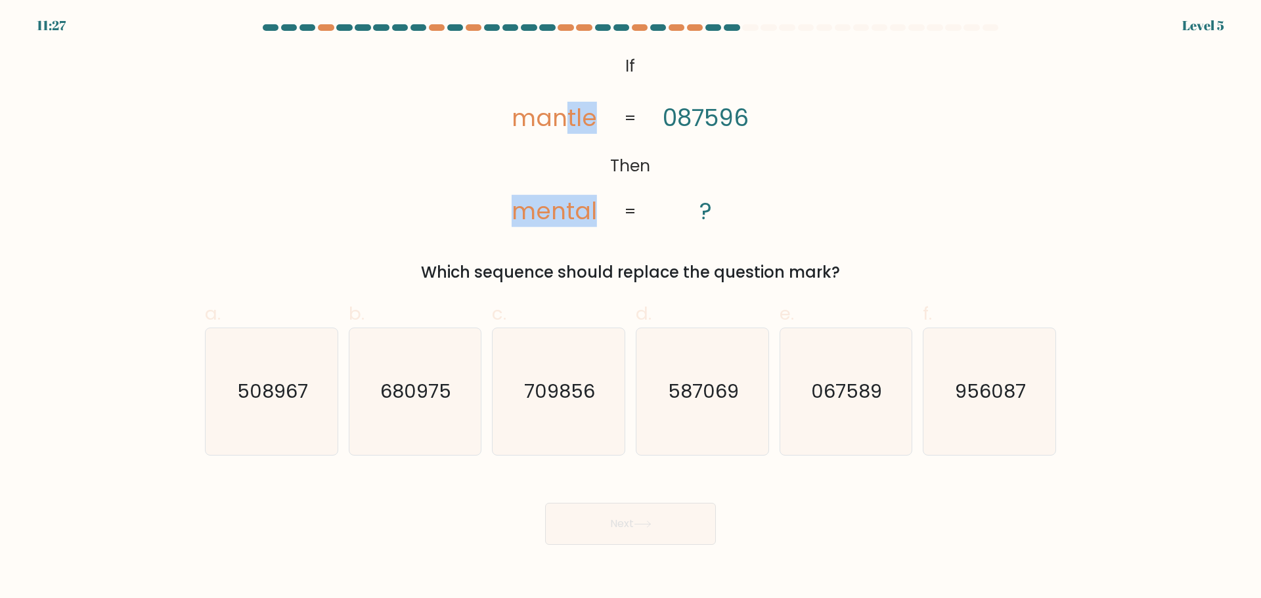
drag, startPoint x: 628, startPoint y: 133, endPoint x: 709, endPoint y: 133, distance: 80.8
click at [707, 133] on icon "@import url('[URL][DOMAIN_NAME]); If Then mantle mental 087596 ? = =" at bounding box center [631, 139] width 292 height 179
click at [715, 129] on tspan "087596" at bounding box center [706, 118] width 86 height 32
click at [848, 399] on text "067589" at bounding box center [847, 391] width 71 height 26
click at [631, 308] on input "e. 067589" at bounding box center [631, 304] width 1 height 9
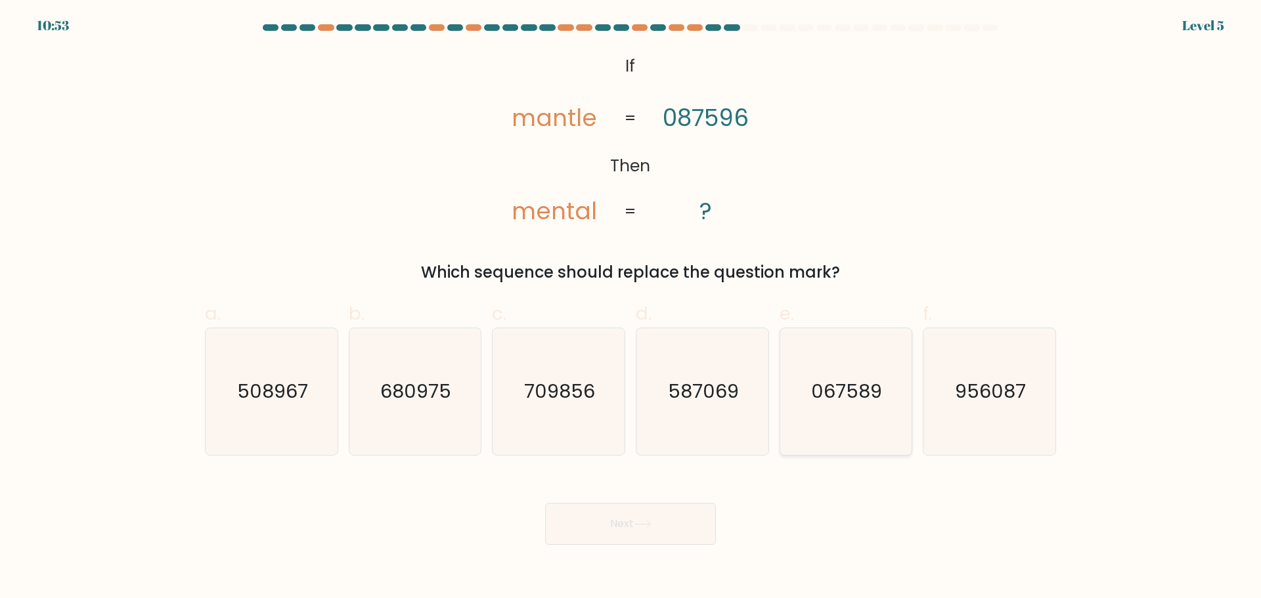
radio input "true"
click at [625, 517] on button "Next" at bounding box center [630, 524] width 171 height 42
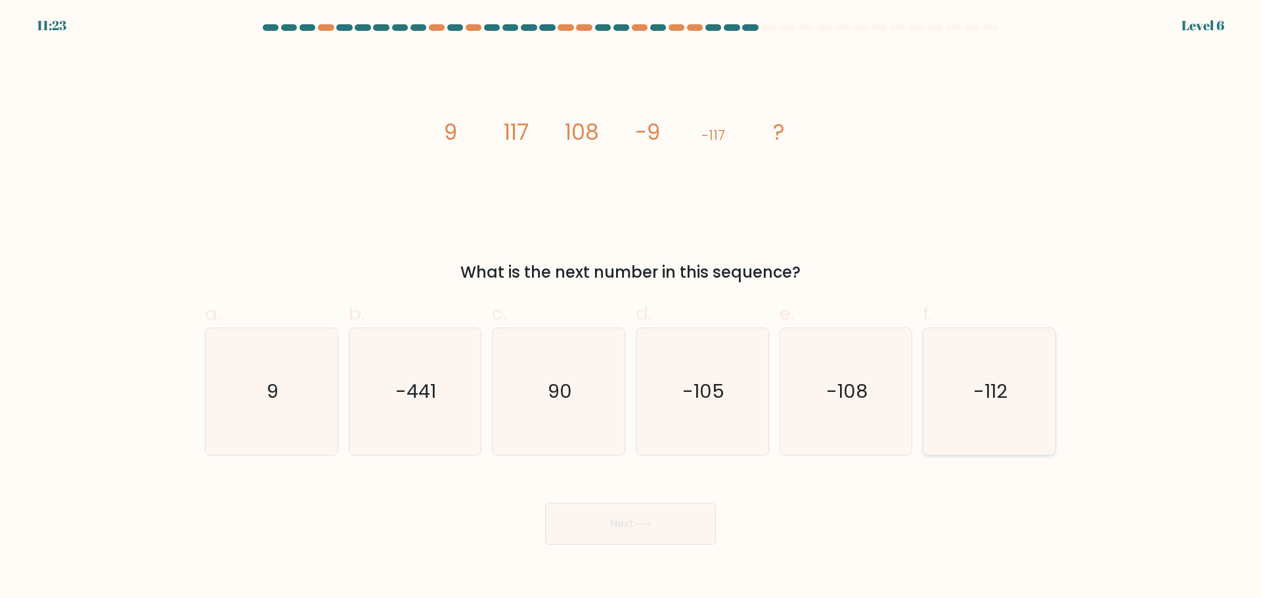
click at [1000, 408] on icon "-112" at bounding box center [989, 391] width 127 height 127
click at [631, 308] on input "f. -112" at bounding box center [631, 304] width 1 height 9
radio input "true"
click at [881, 382] on icon "-108" at bounding box center [845, 391] width 127 height 127
click at [631, 308] on input "e. -108" at bounding box center [631, 304] width 1 height 9
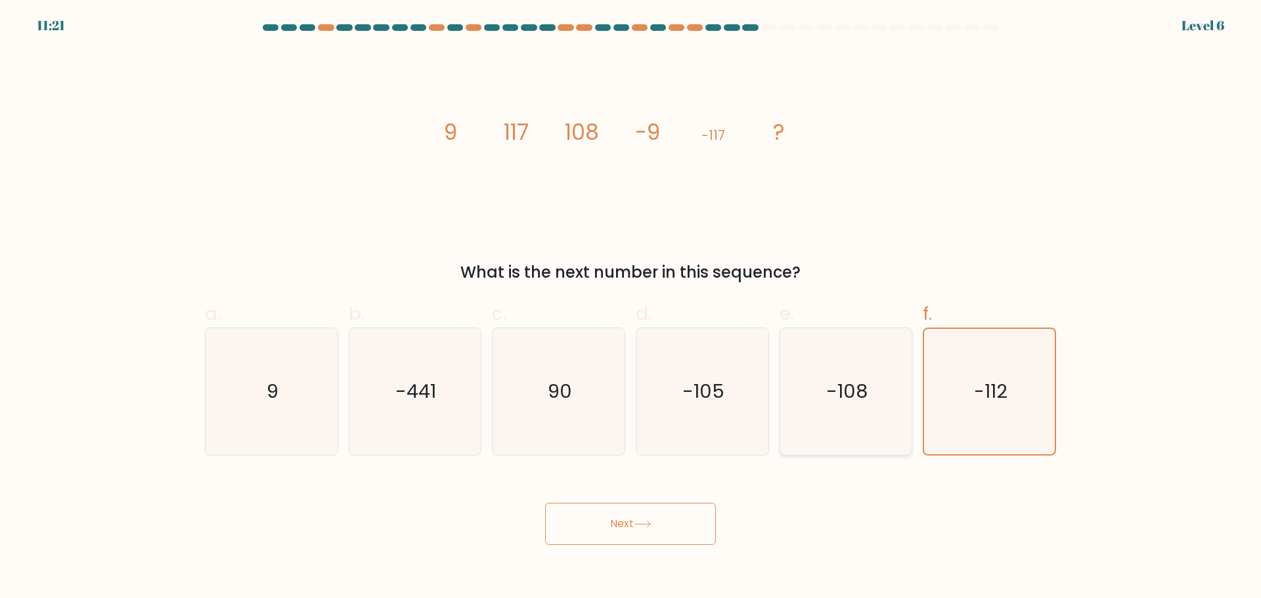
radio input "true"
click at [636, 520] on button "Next" at bounding box center [630, 524] width 171 height 42
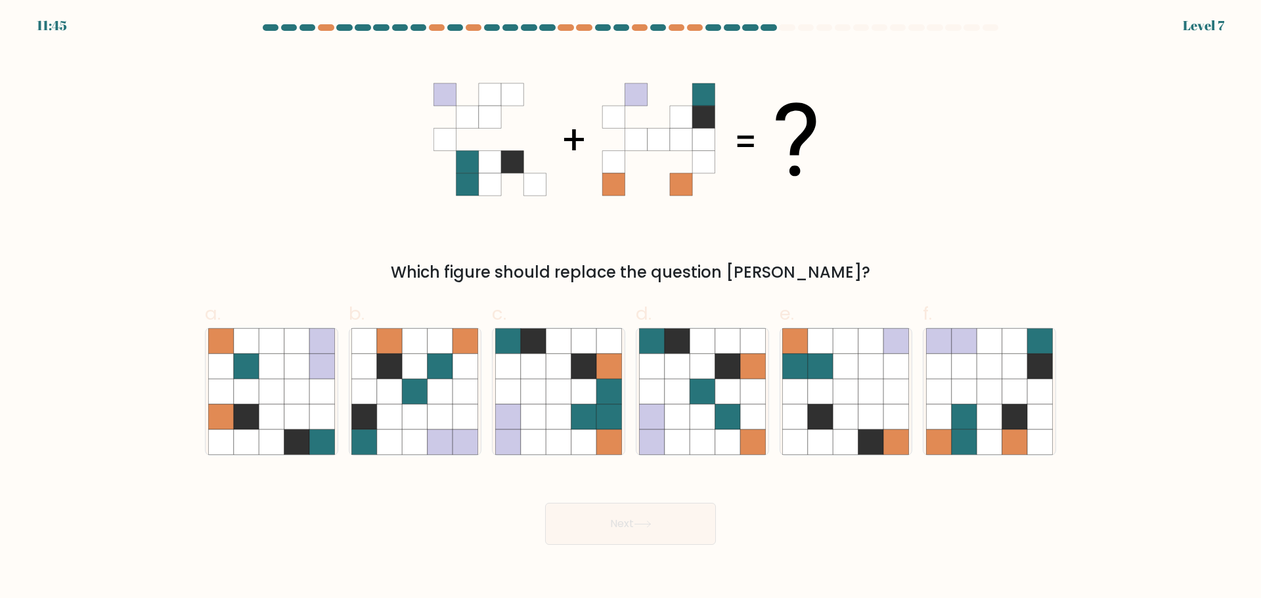
drag, startPoint x: 1069, startPoint y: 308, endPoint x: 1054, endPoint y: 317, distance: 17.4
click at [1062, 310] on form at bounding box center [630, 284] width 1261 height 521
click at [964, 407] on icon at bounding box center [964, 416] width 25 height 25
click at [631, 308] on input "f." at bounding box center [631, 304] width 1 height 9
radio input "true"
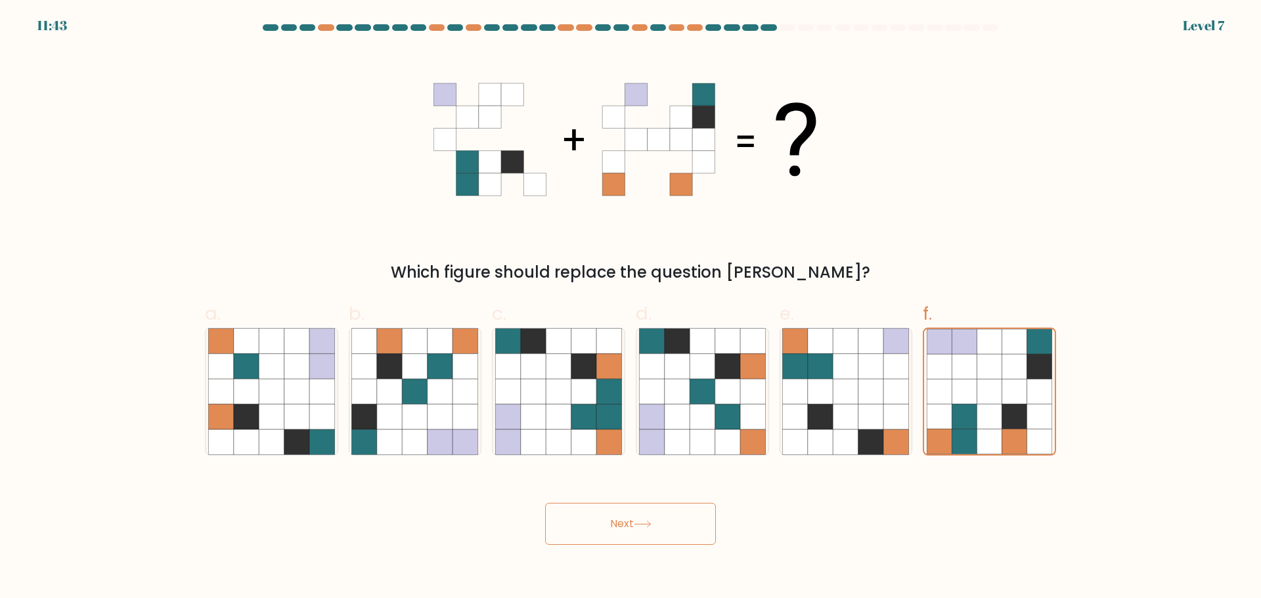
click at [616, 533] on button "Next" at bounding box center [630, 524] width 171 height 42
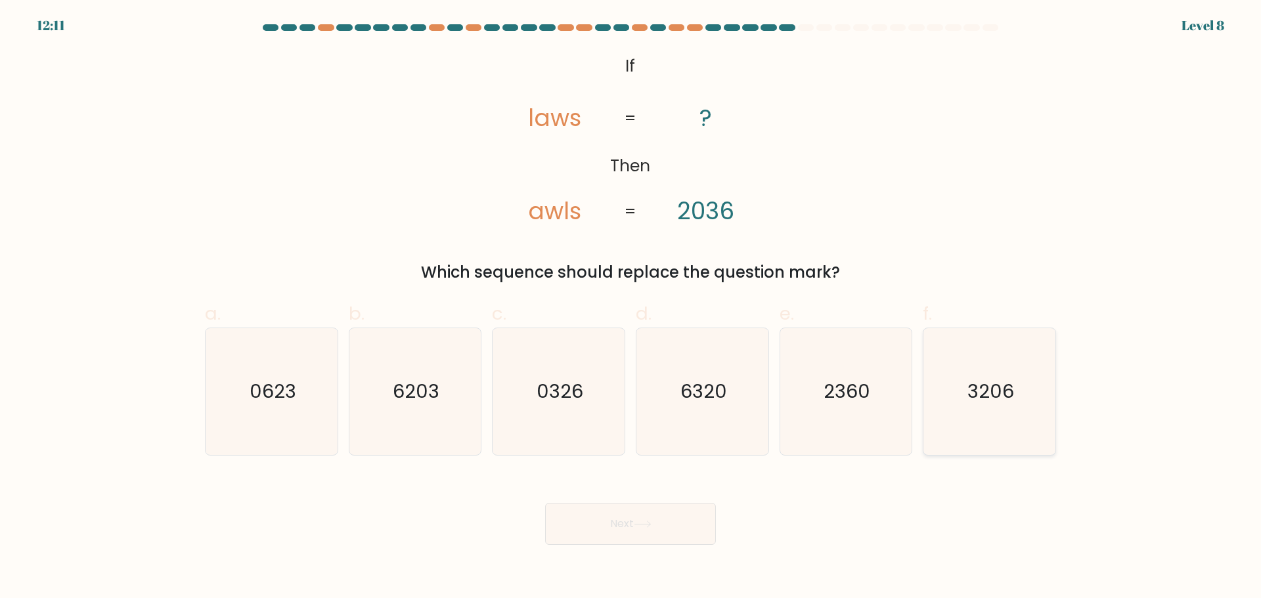
click at [973, 383] on text "3206" at bounding box center [991, 391] width 47 height 26
click at [631, 308] on input "f. 3206" at bounding box center [631, 304] width 1 height 9
radio input "true"
click at [673, 537] on button "Next" at bounding box center [630, 524] width 171 height 42
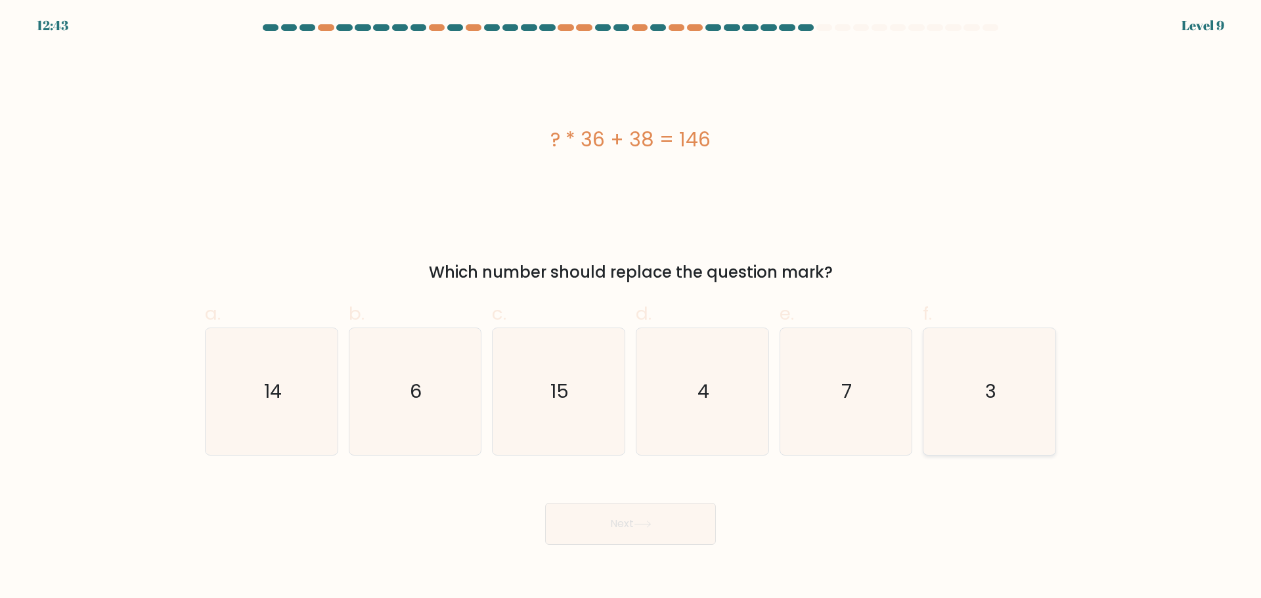
click at [989, 390] on text "3" at bounding box center [990, 391] width 11 height 26
click at [631, 308] on input "f. 3" at bounding box center [631, 304] width 1 height 9
radio input "true"
click at [610, 530] on button "Next" at bounding box center [630, 524] width 171 height 42
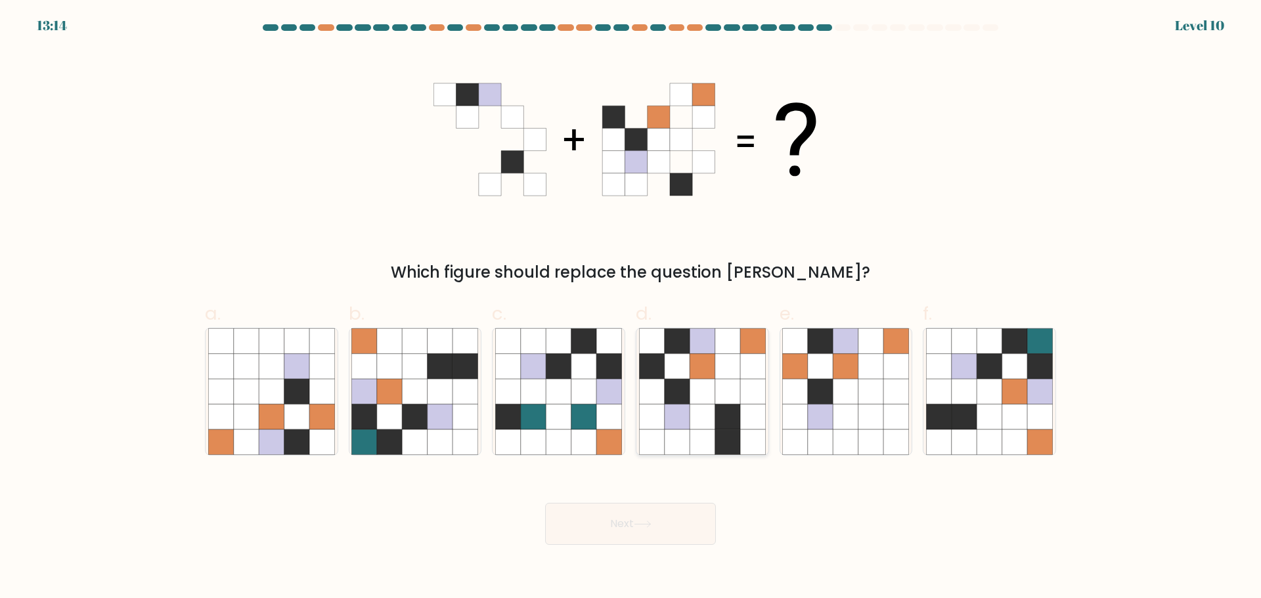
click at [727, 385] on icon at bounding box center [727, 391] width 25 height 25
click at [631, 308] on input "d." at bounding box center [631, 304] width 1 height 9
radio input "true"
click at [668, 517] on button "Next" at bounding box center [630, 524] width 171 height 42
